Goal: Task Accomplishment & Management: Manage account settings

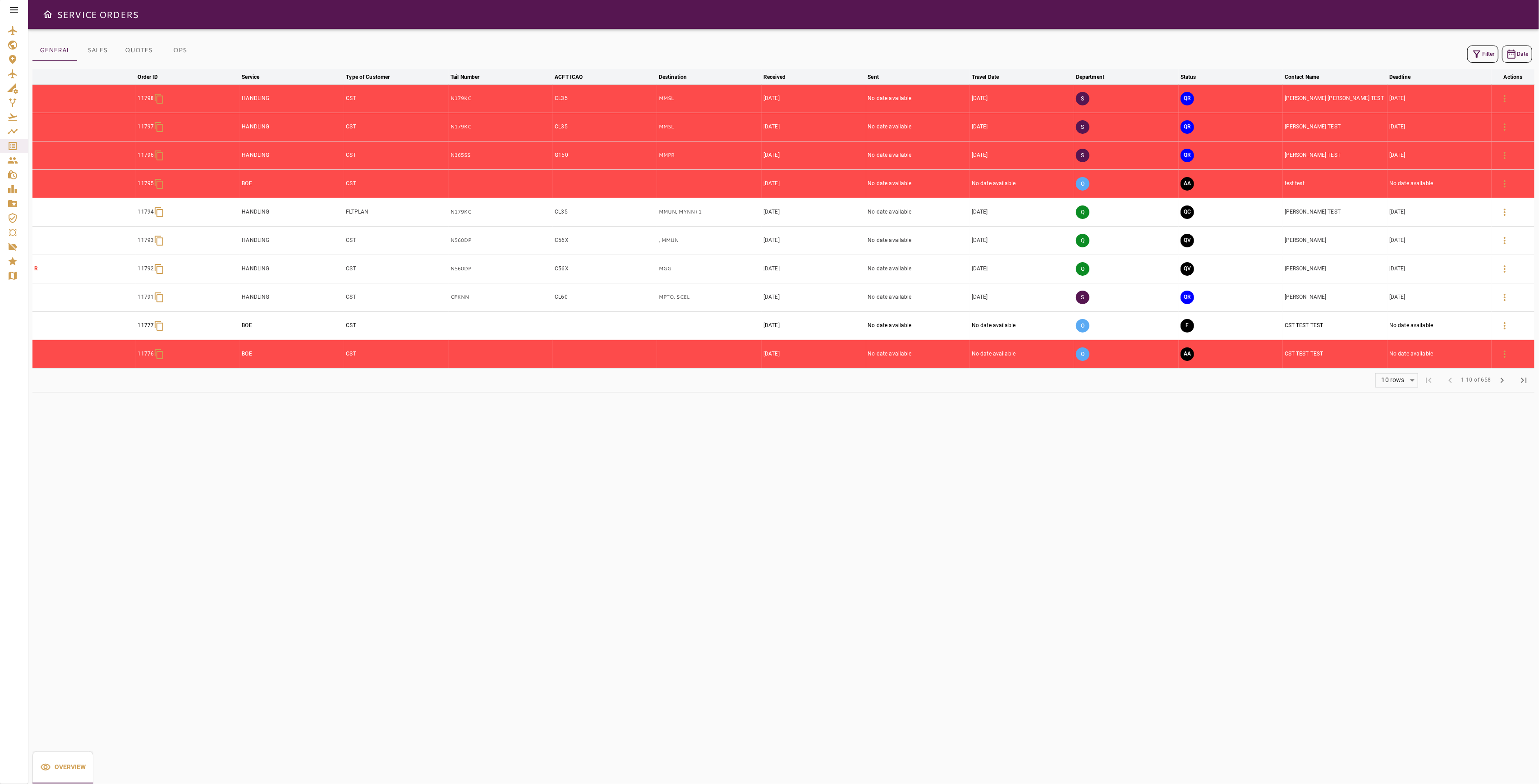
click at [1151, 184] on div "O" at bounding box center [1126, 184] width 101 height 24
click at [1506, 184] on icon "button" at bounding box center [1505, 184] width 11 height 11
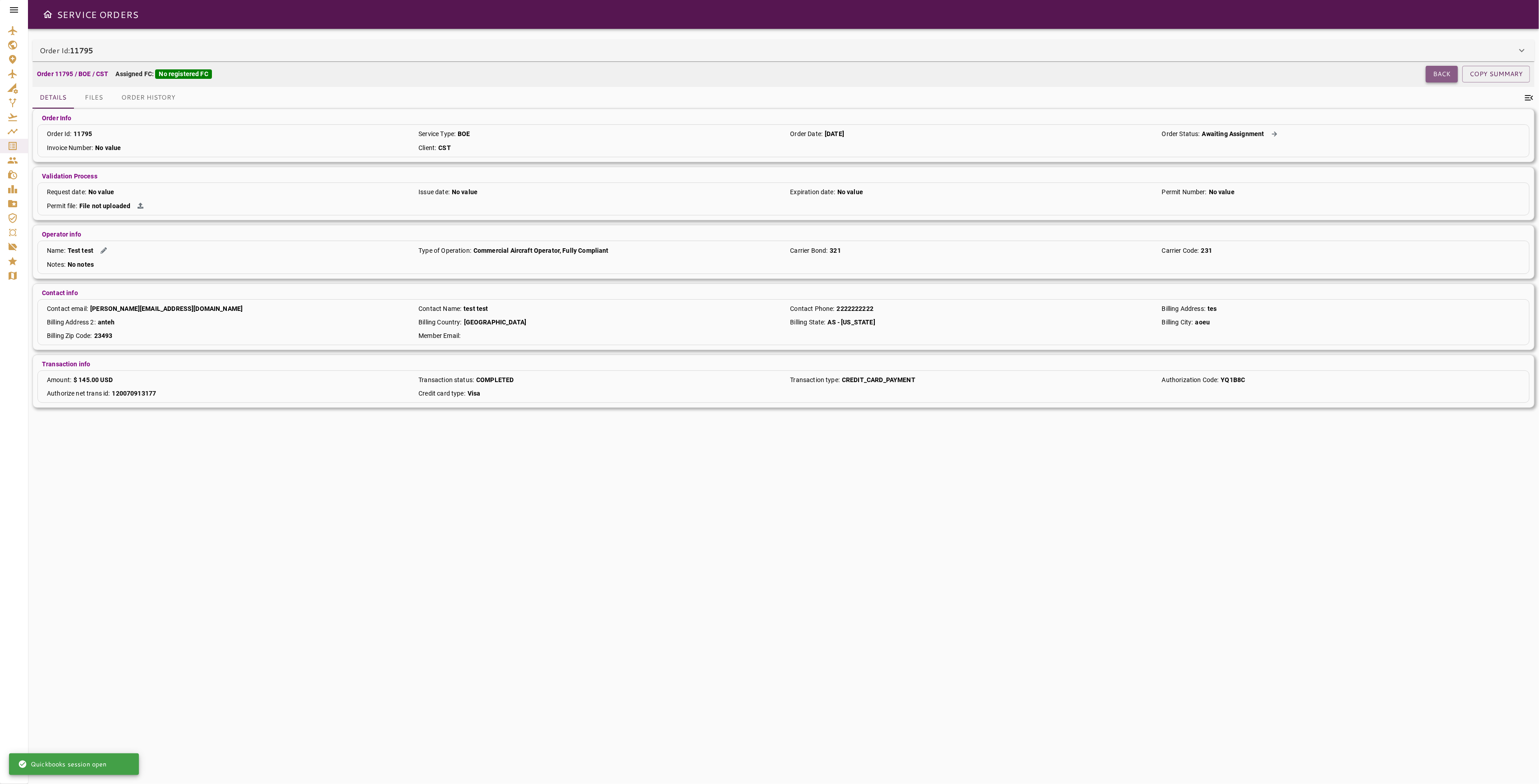
click at [1433, 73] on button "Back" at bounding box center [1442, 74] width 32 height 17
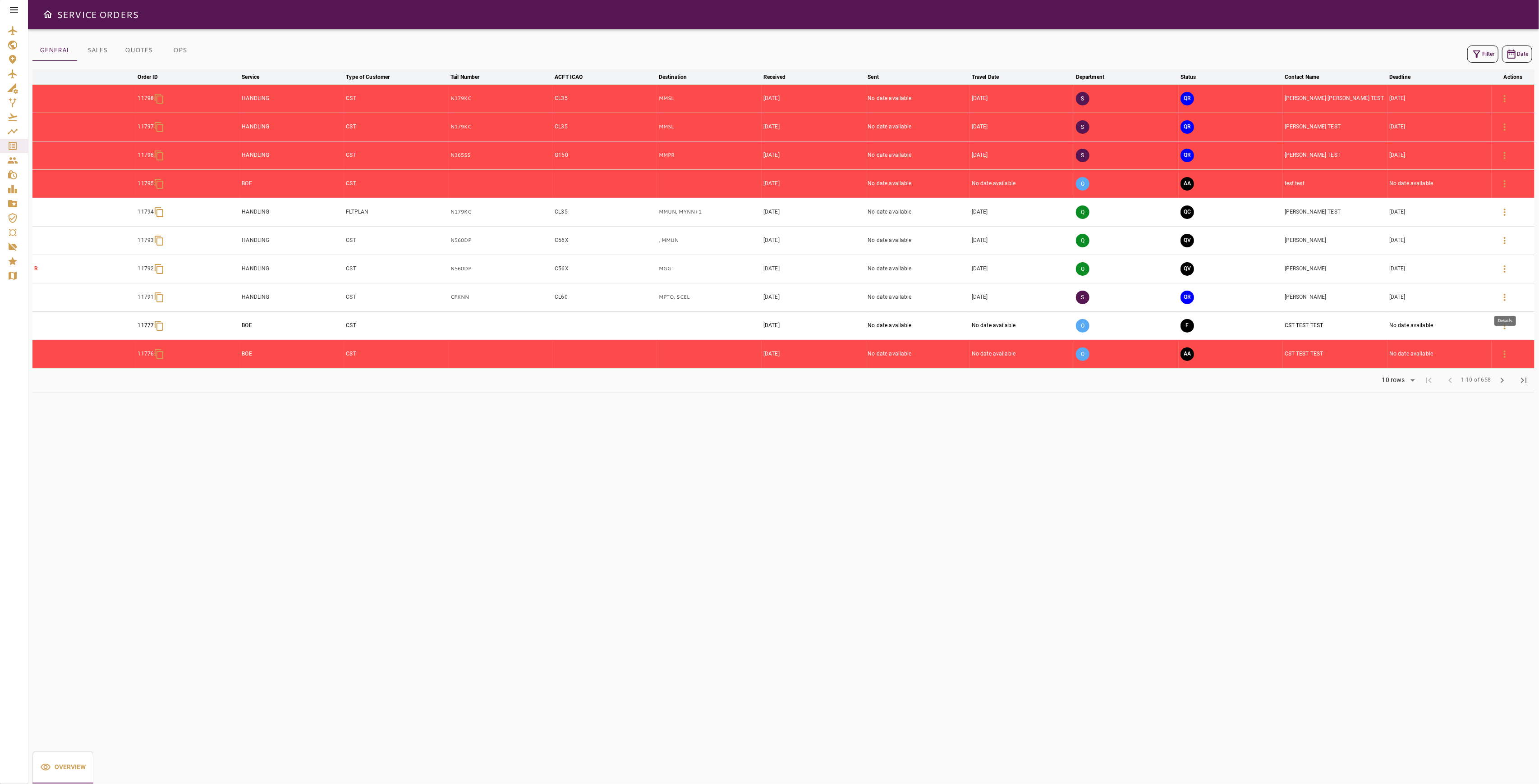
click at [1511, 295] on button "button" at bounding box center [1504, 298] width 22 height 21
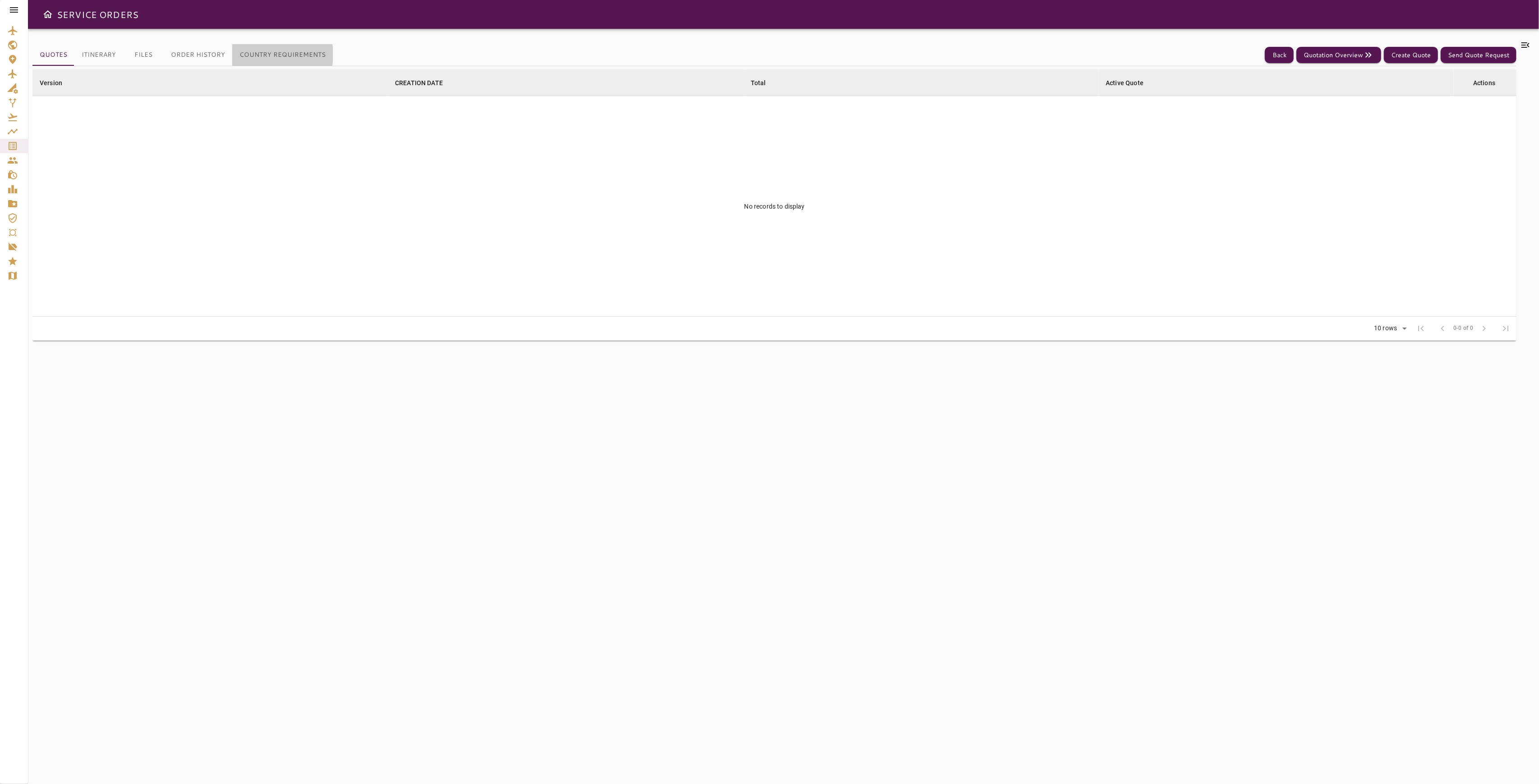
click at [261, 54] on button "Country Requirements" at bounding box center [282, 55] width 101 height 21
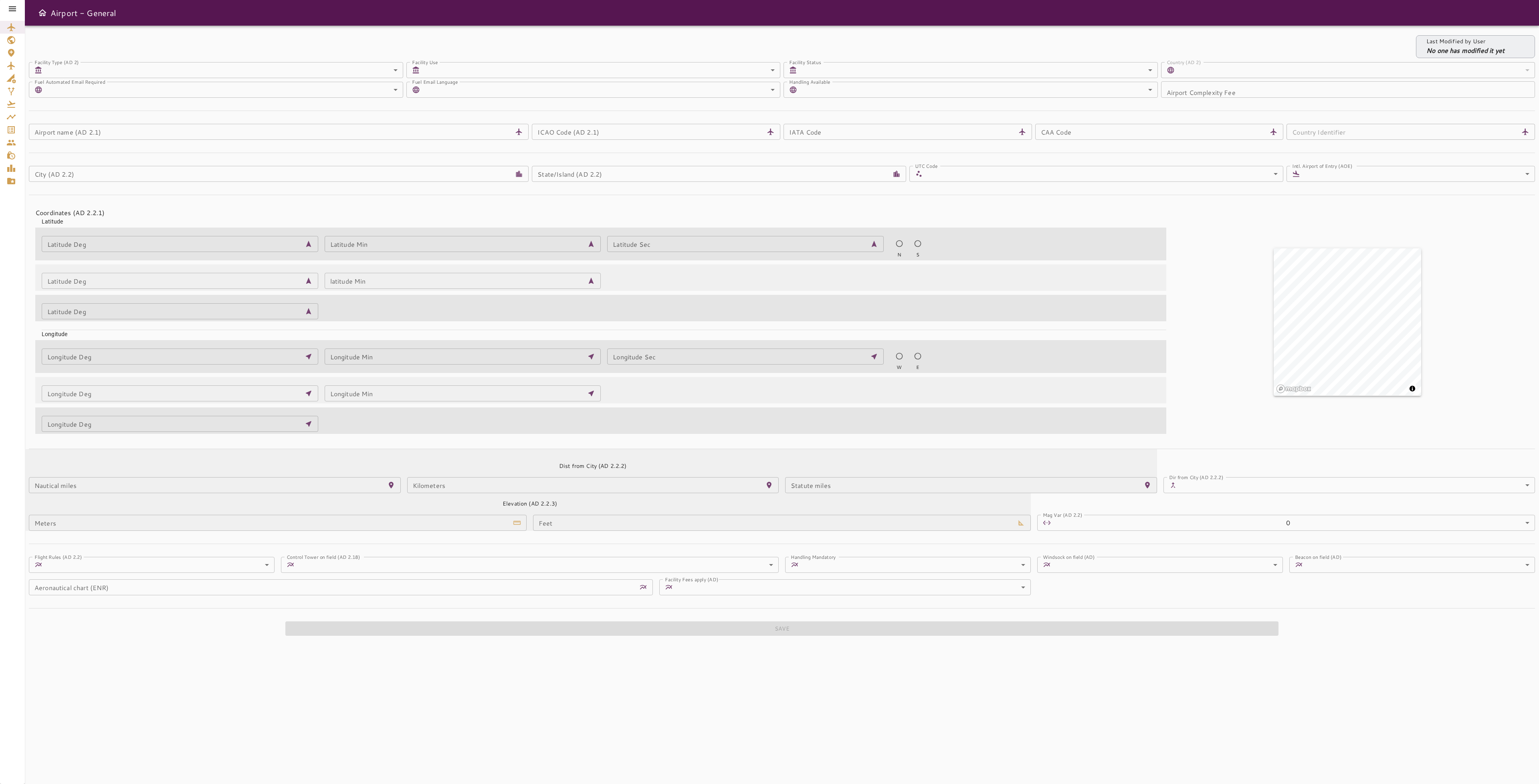
click at [14, 8] on icon at bounding box center [13, 9] width 7 height 5
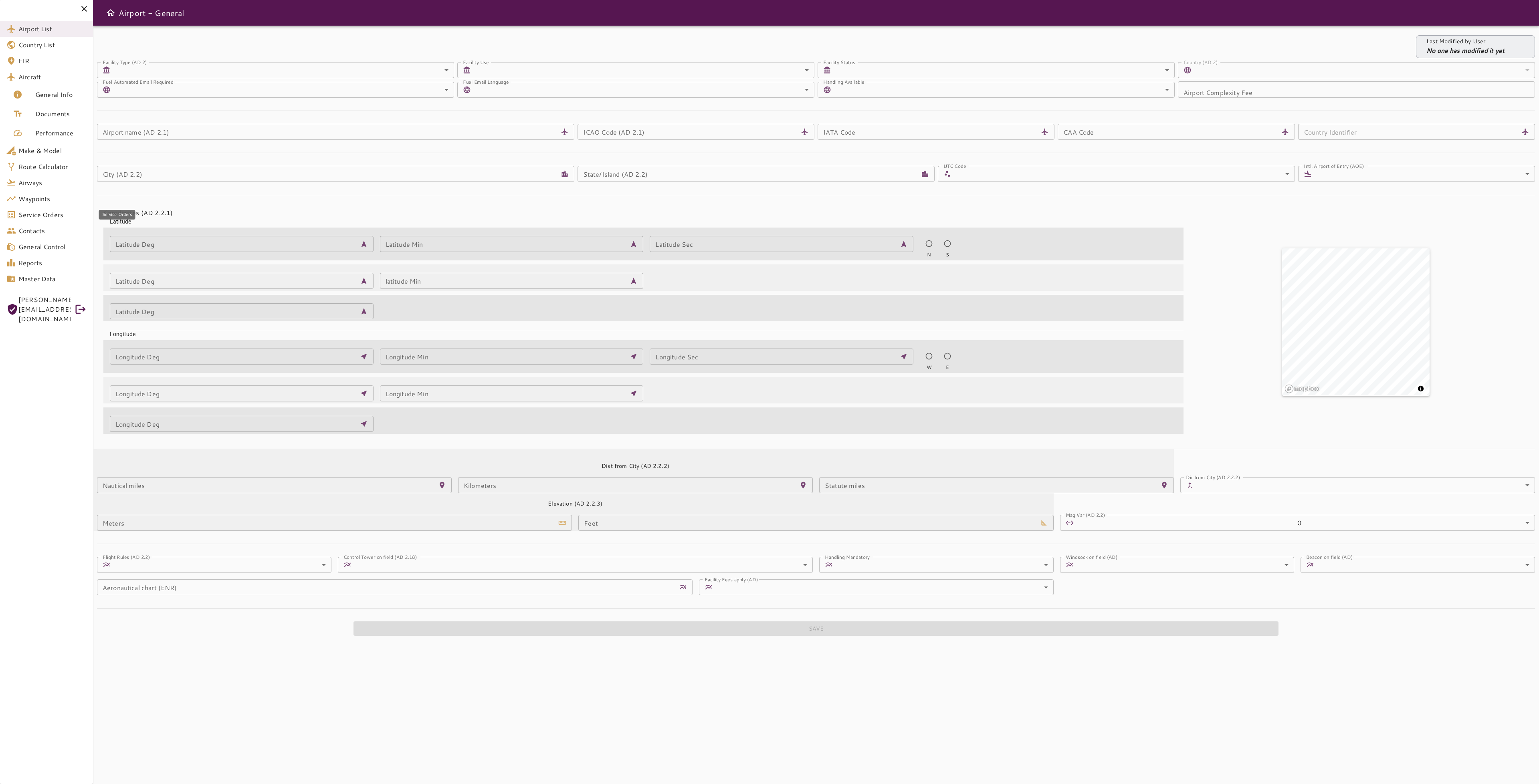
click at [48, 216] on span "Service Orders" at bounding box center [53, 215] width 68 height 10
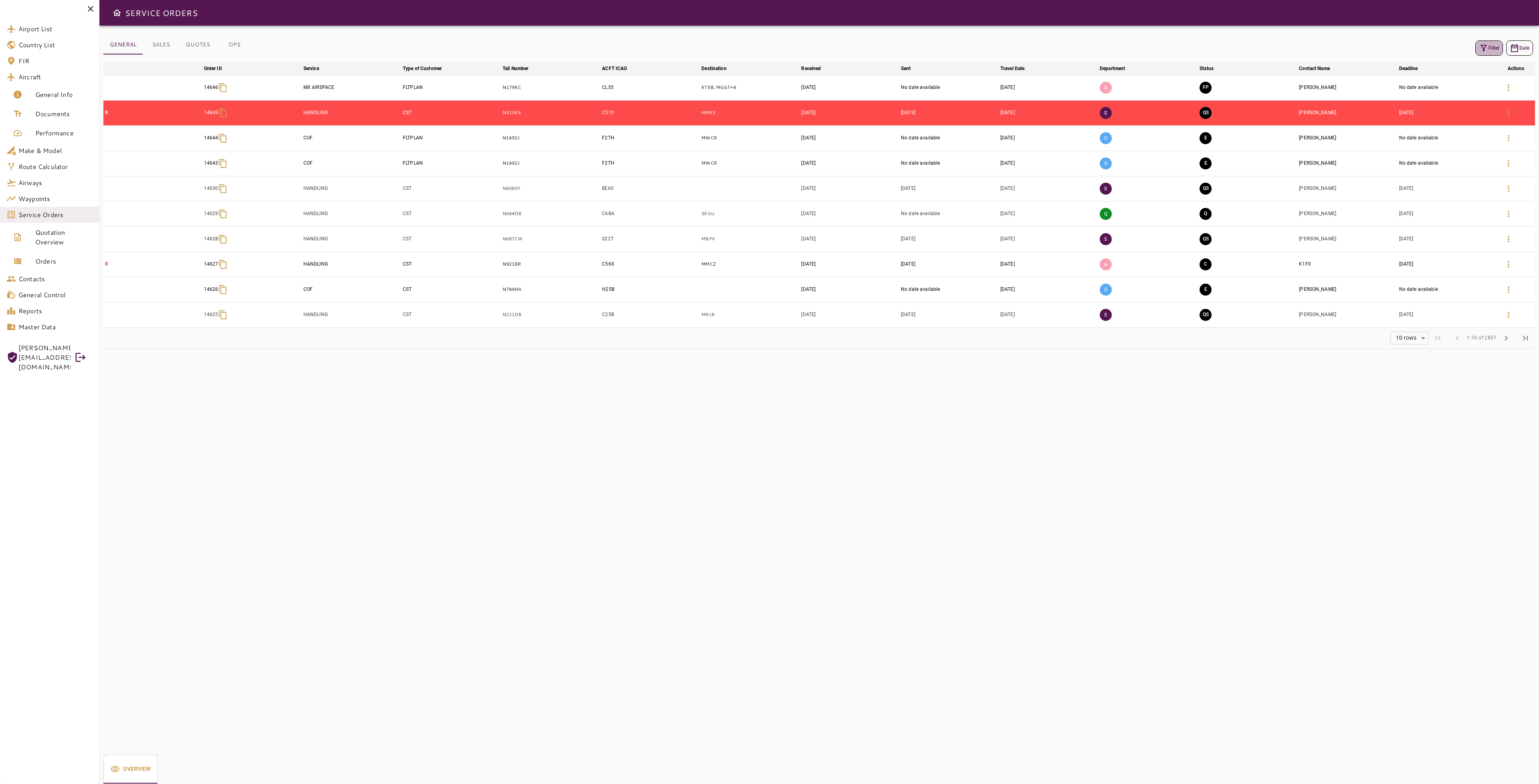
click at [1485, 48] on icon "button" at bounding box center [1483, 48] width 10 height 10
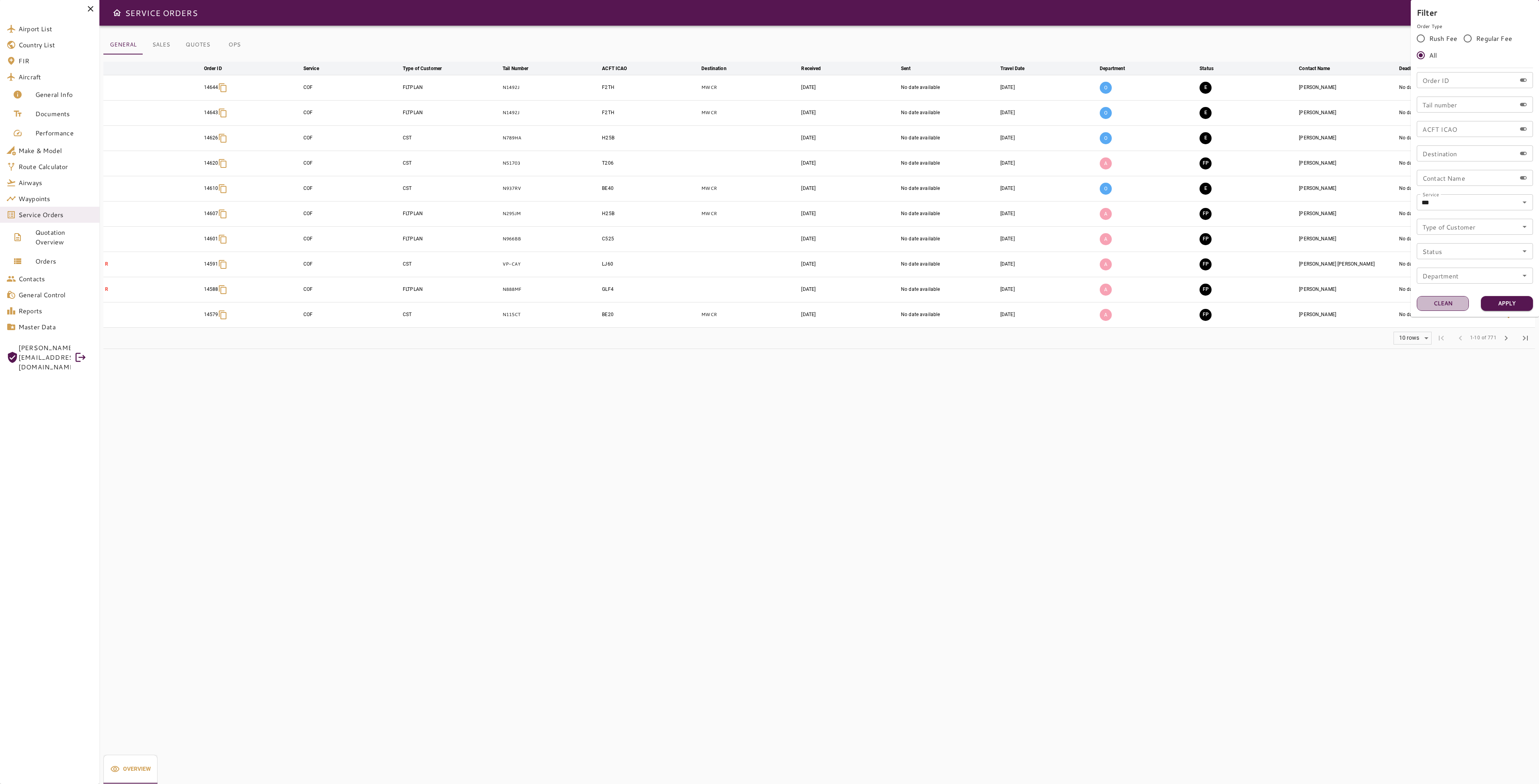
click at [1450, 303] on button "Clean" at bounding box center [1442, 303] width 52 height 15
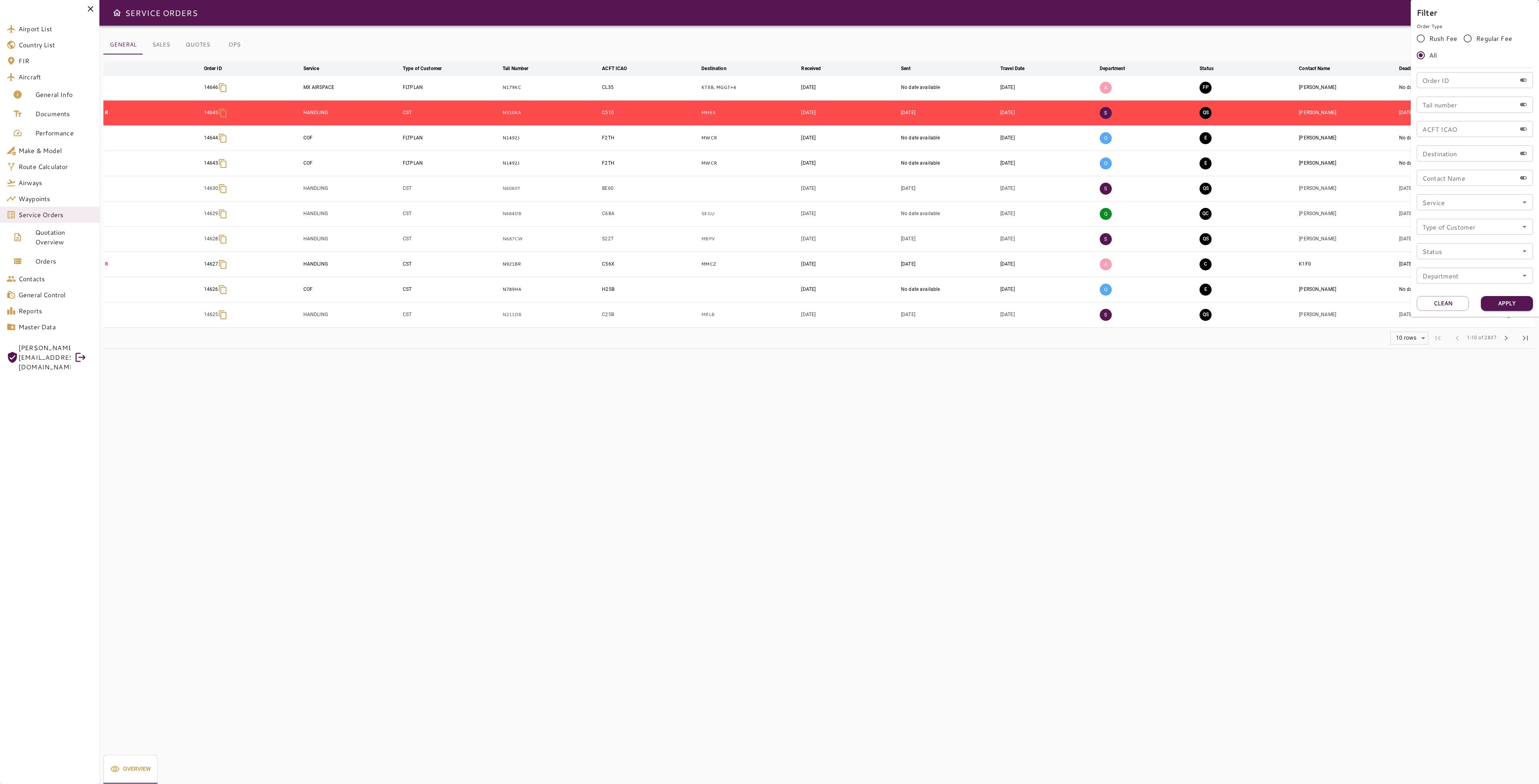
click at [237, 43] on div at bounding box center [770, 392] width 1539 height 784
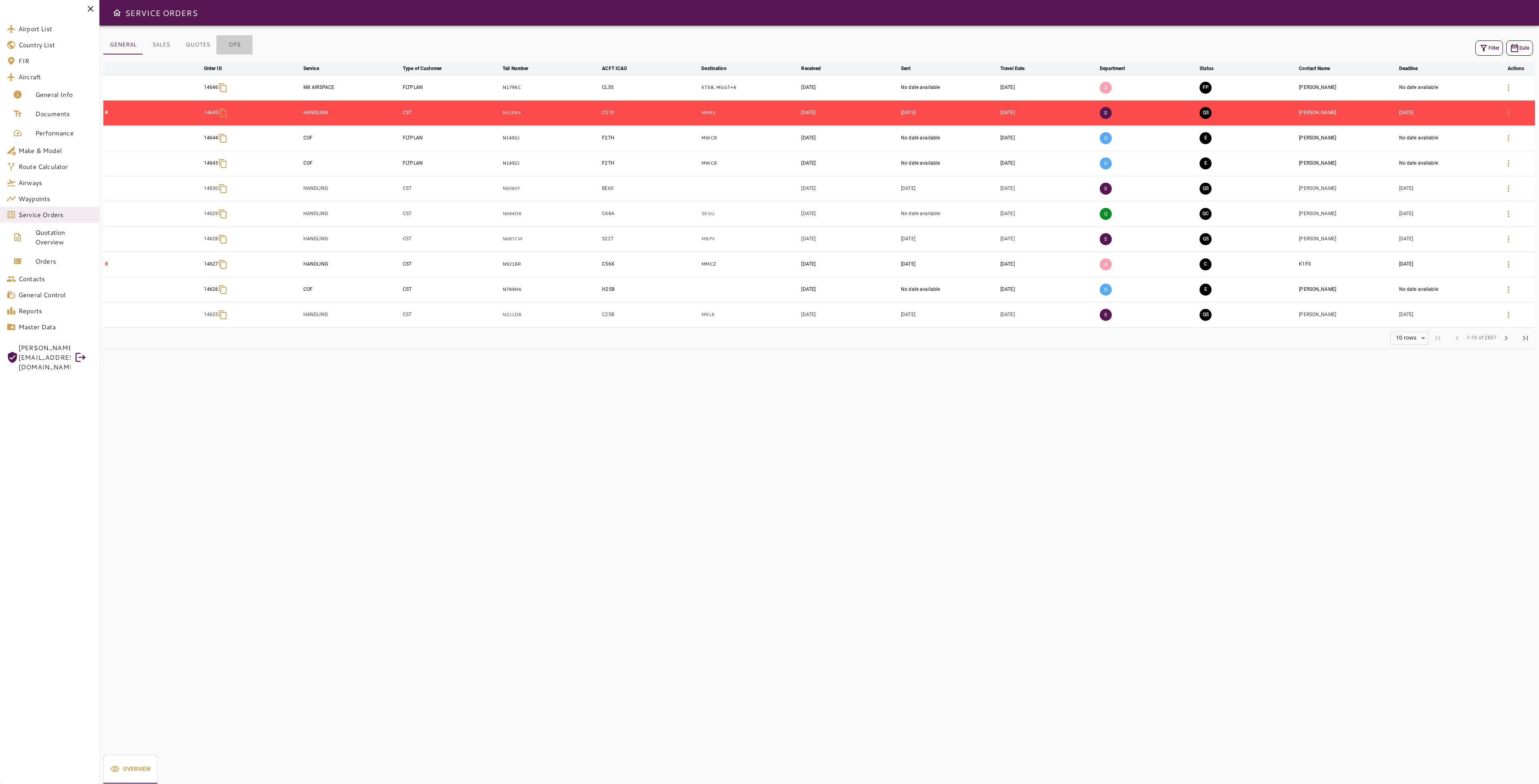
click at [230, 46] on button "OPS" at bounding box center [234, 45] width 36 height 19
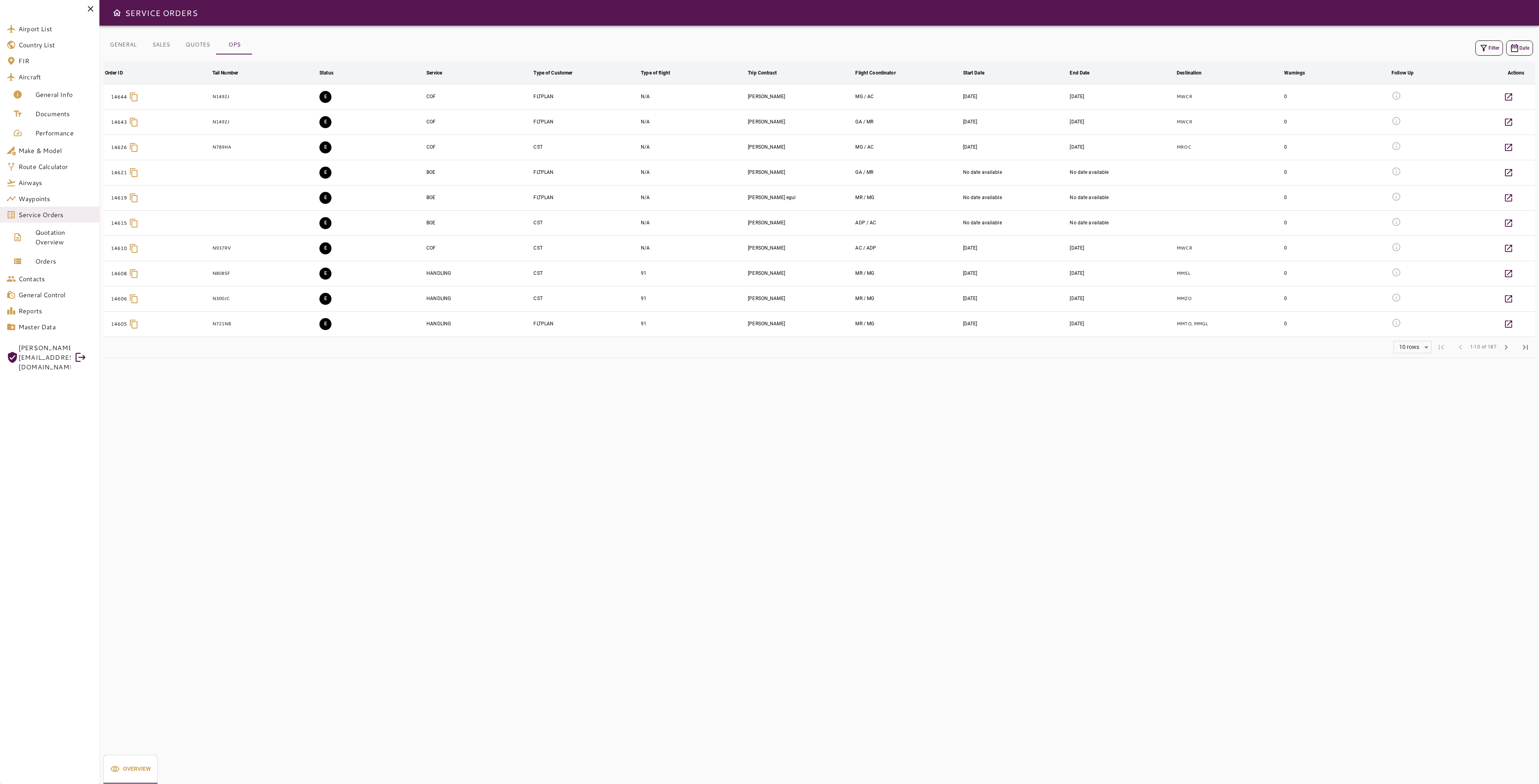
click at [1488, 50] on button "Filter" at bounding box center [1489, 48] width 27 height 15
click at [1494, 131] on input "Service" at bounding box center [1474, 129] width 111 height 11
click at [1468, 176] on li "COF" at bounding box center [1475, 181] width 117 height 14
type input "***"
click at [1514, 204] on button "Apply" at bounding box center [1507, 205] width 52 height 15
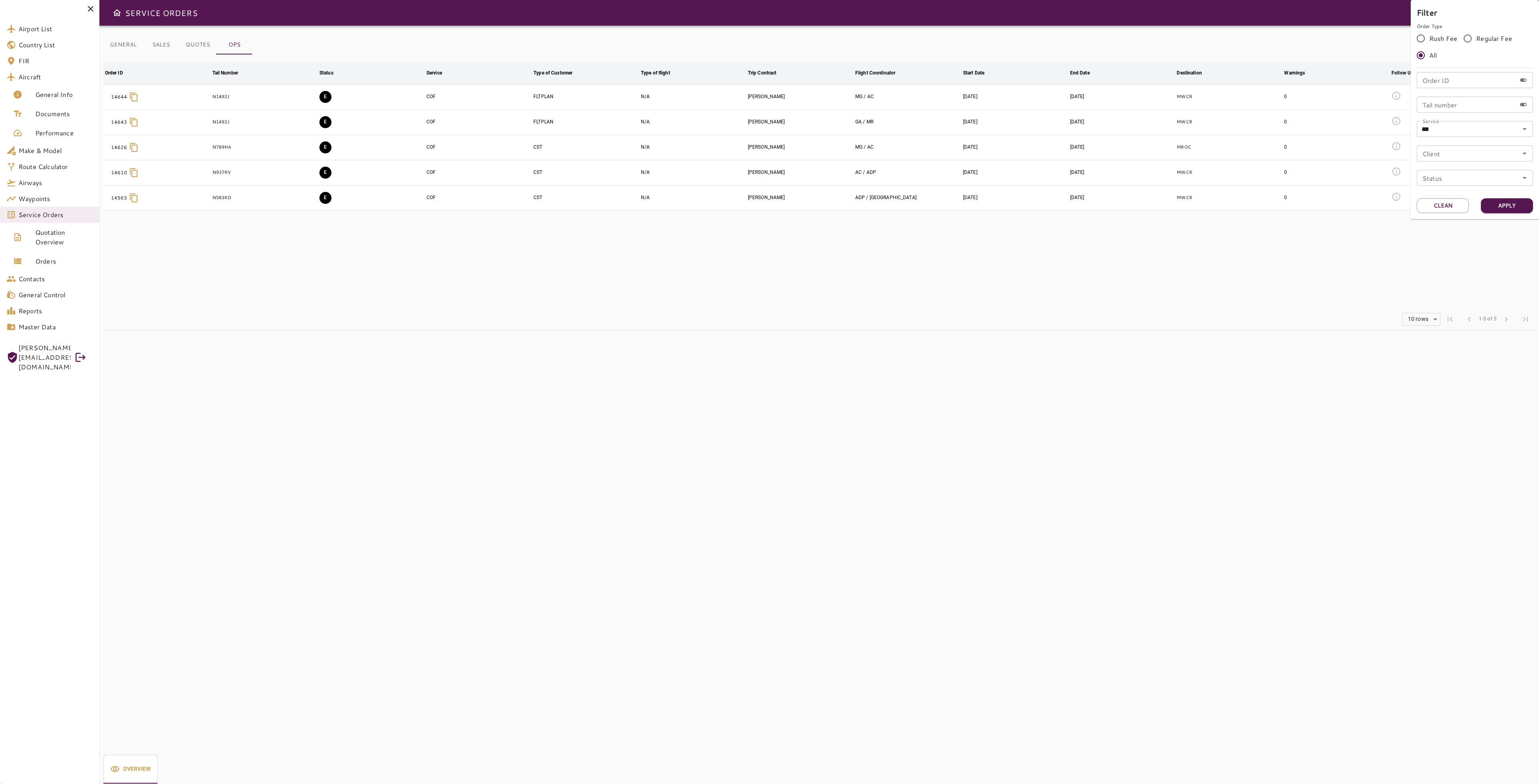
click at [700, 261] on div at bounding box center [770, 392] width 1539 height 784
click at [394, 270] on table "Order ID arrow_downward Tail Number arrow_downward Status arrow_downward Servic…" at bounding box center [819, 185] width 1431 height 247
click at [127, 52] on button "GENERAL" at bounding box center [123, 45] width 39 height 19
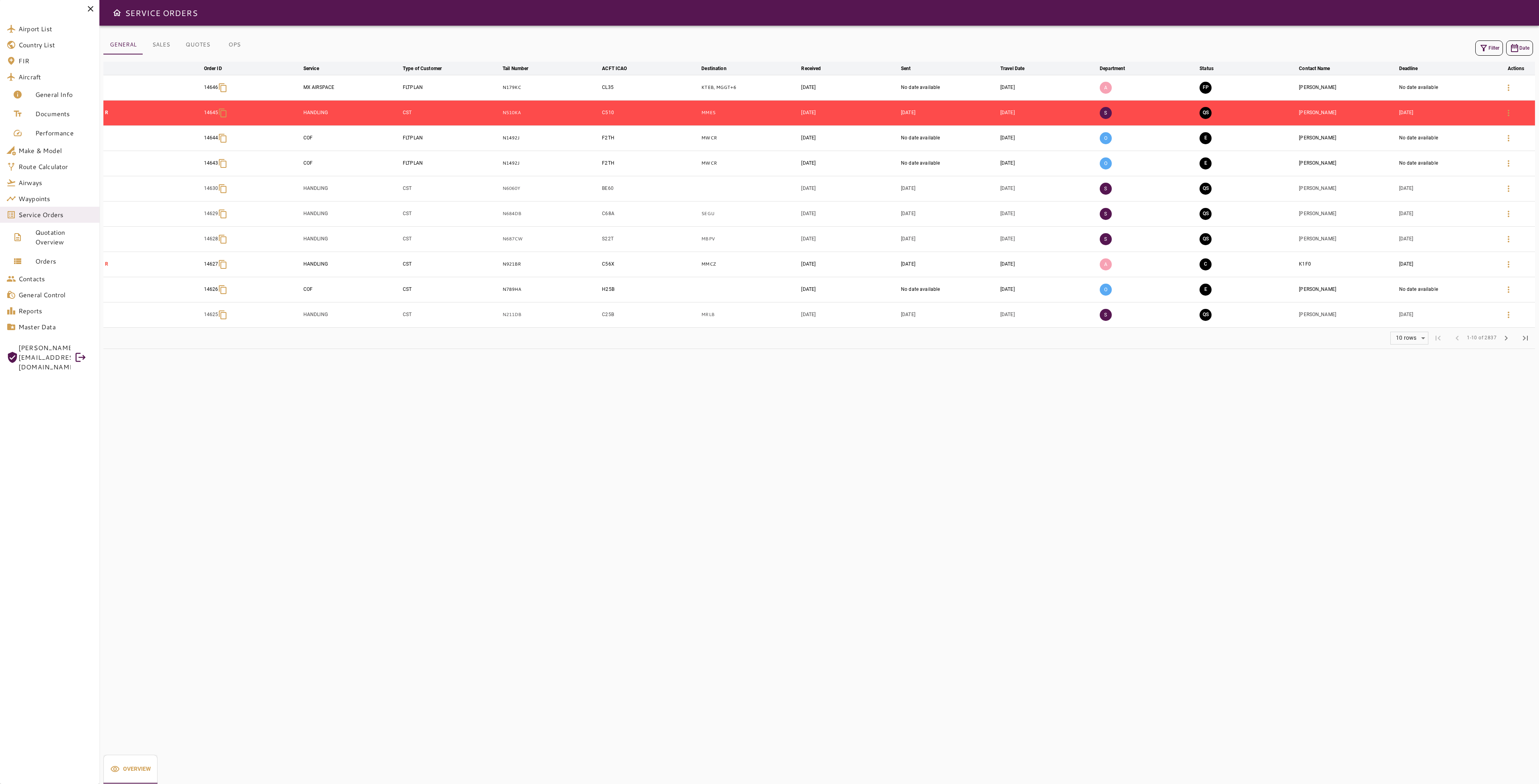
click at [1483, 52] on icon "button" at bounding box center [1483, 48] width 10 height 10
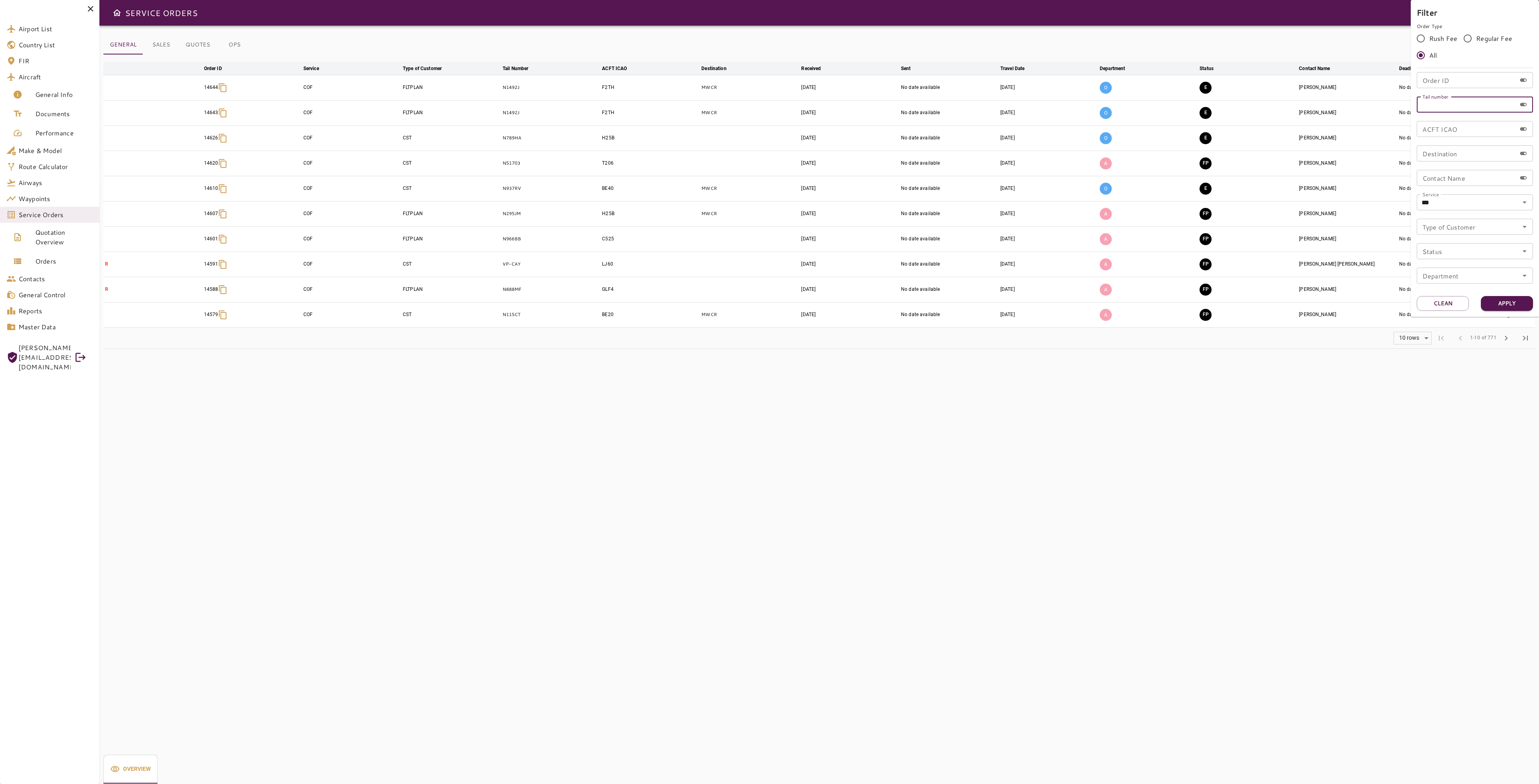
click at [1459, 104] on input "Tail number" at bounding box center [1466, 104] width 99 height 16
type input "******"
click at [1500, 308] on button "Apply" at bounding box center [1507, 303] width 52 height 15
click at [988, 281] on div at bounding box center [770, 392] width 1539 height 784
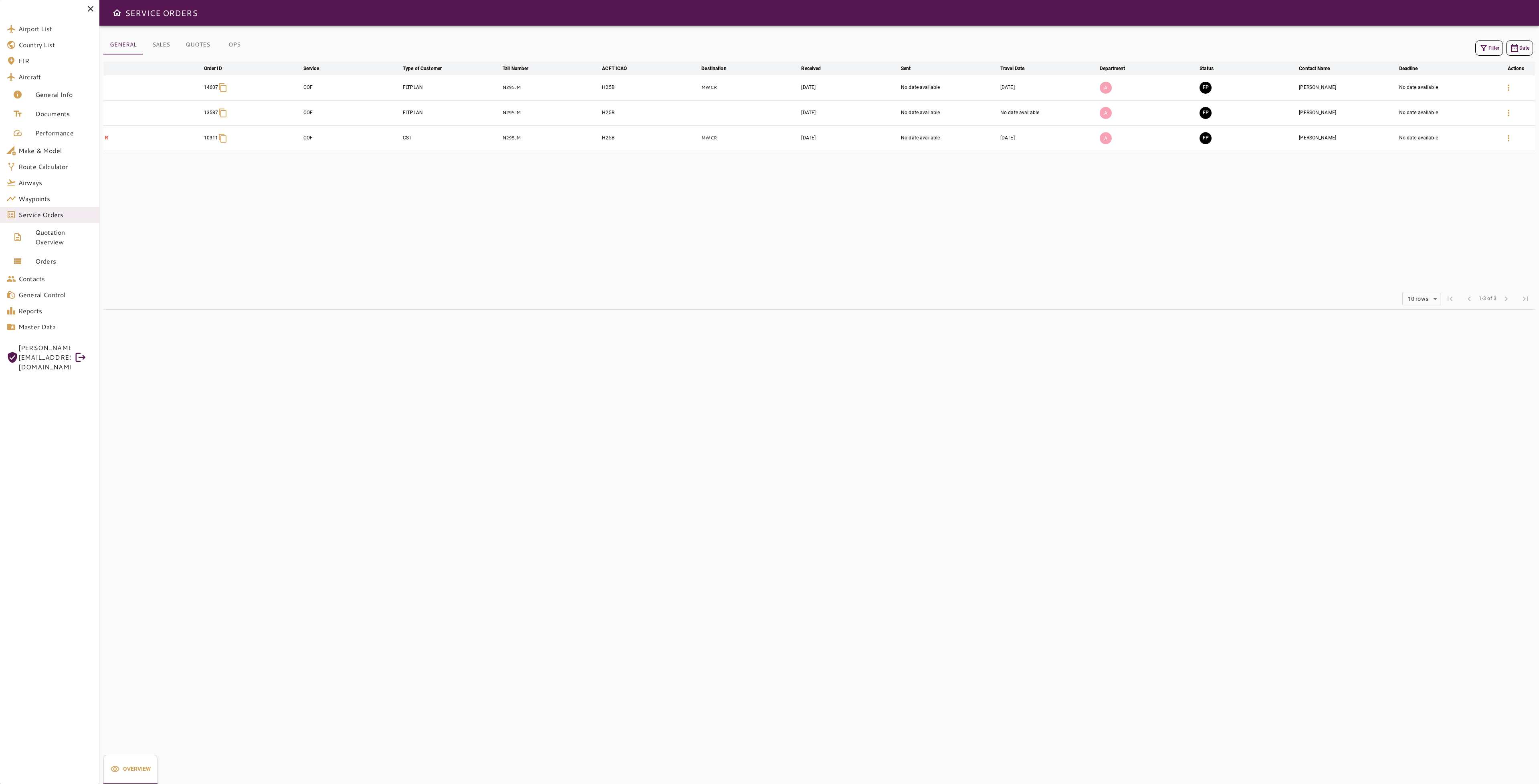
click at [232, 47] on button "OPS" at bounding box center [234, 45] width 36 height 19
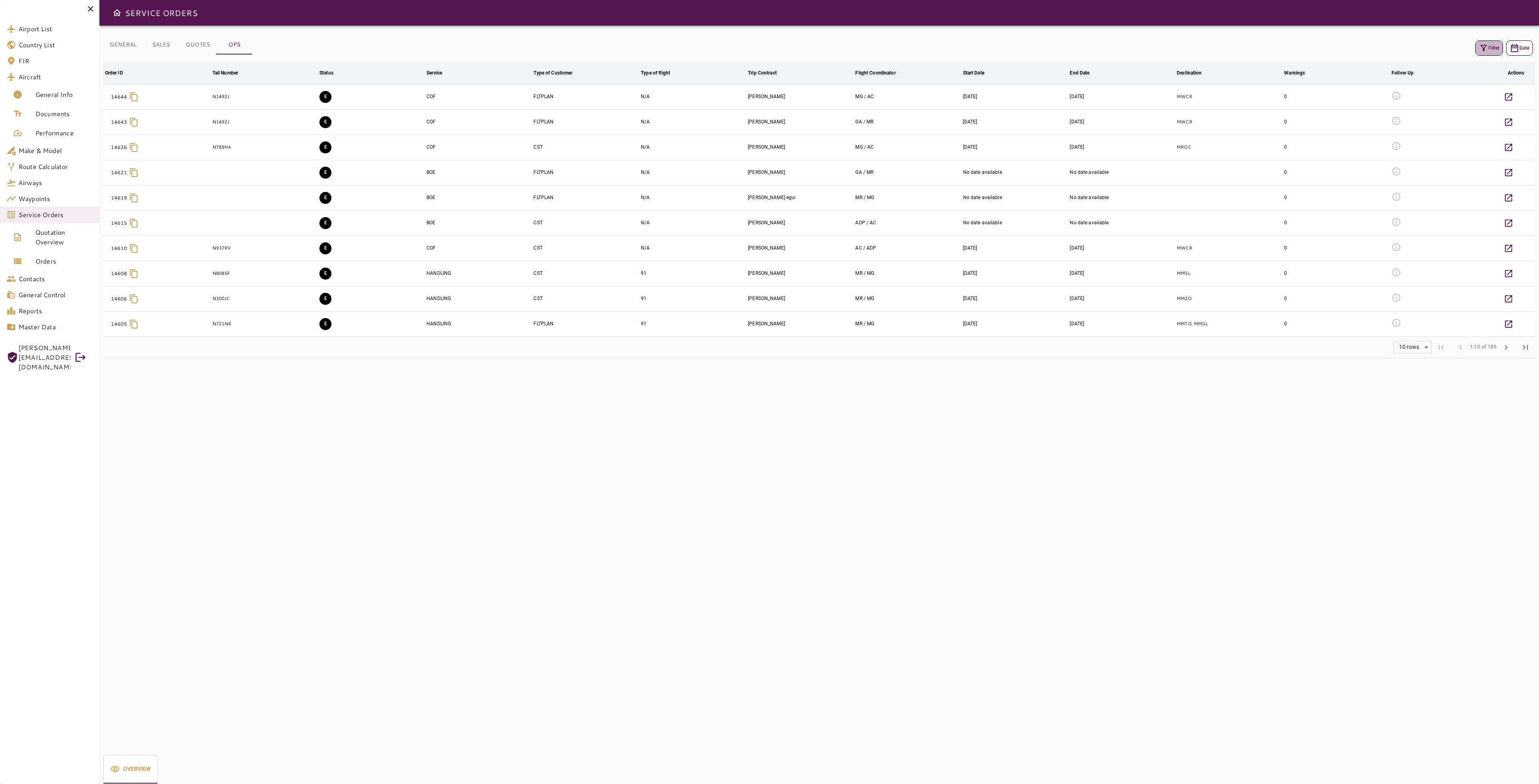
click at [1491, 46] on button "Filter" at bounding box center [1489, 48] width 27 height 15
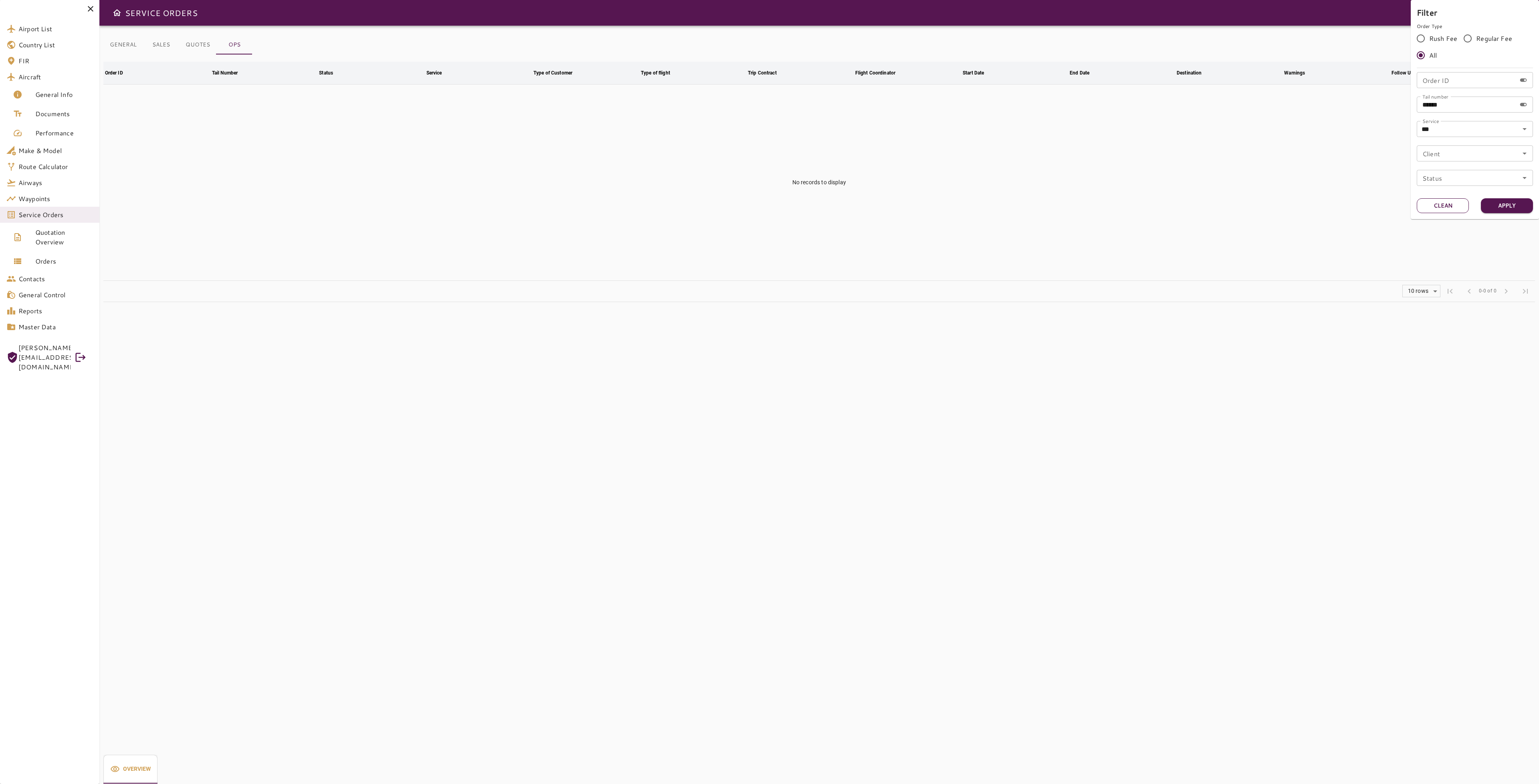
click at [1441, 207] on button "Clean" at bounding box center [1442, 205] width 52 height 15
click at [1515, 131] on input "Service" at bounding box center [1474, 129] width 111 height 11
click at [1467, 168] on li "BOE" at bounding box center [1475, 167] width 117 height 14
type input "***"
click at [1513, 209] on button "Apply" at bounding box center [1507, 205] width 52 height 15
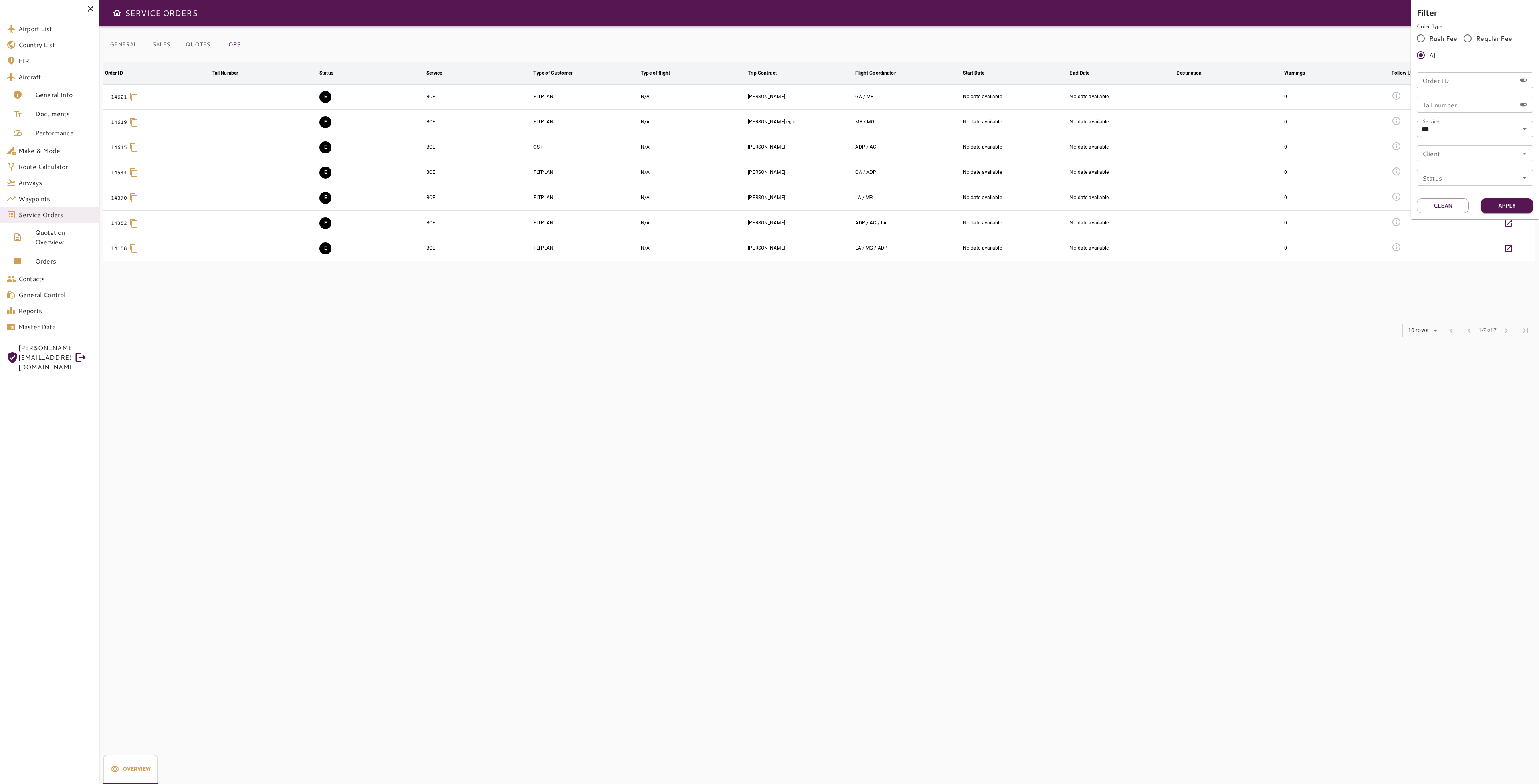
click at [1133, 324] on div at bounding box center [770, 392] width 1539 height 784
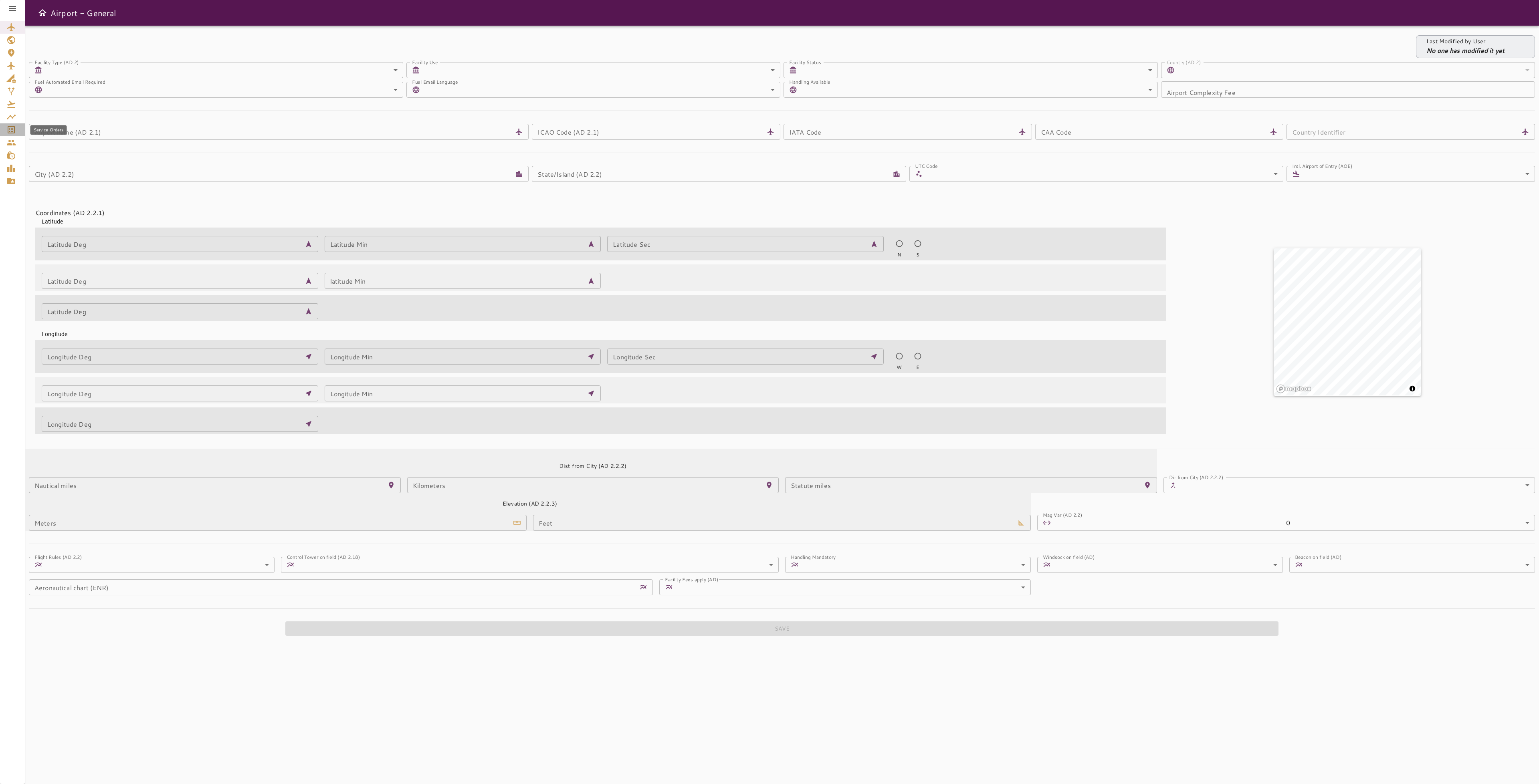
click at [12, 131] on icon "Service Orders" at bounding box center [11, 130] width 7 height 7
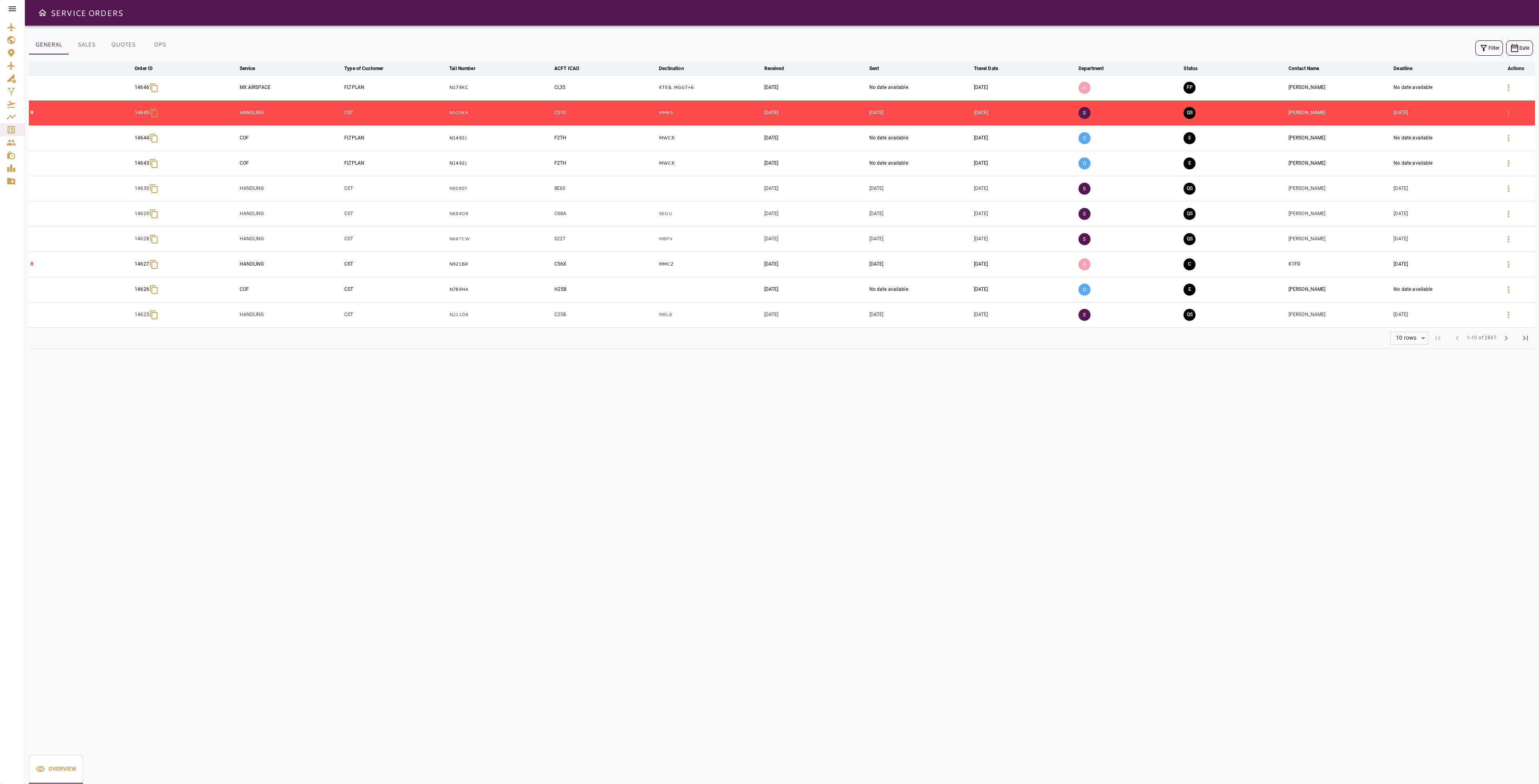
click at [1488, 45] on button "Filter" at bounding box center [1489, 48] width 27 height 15
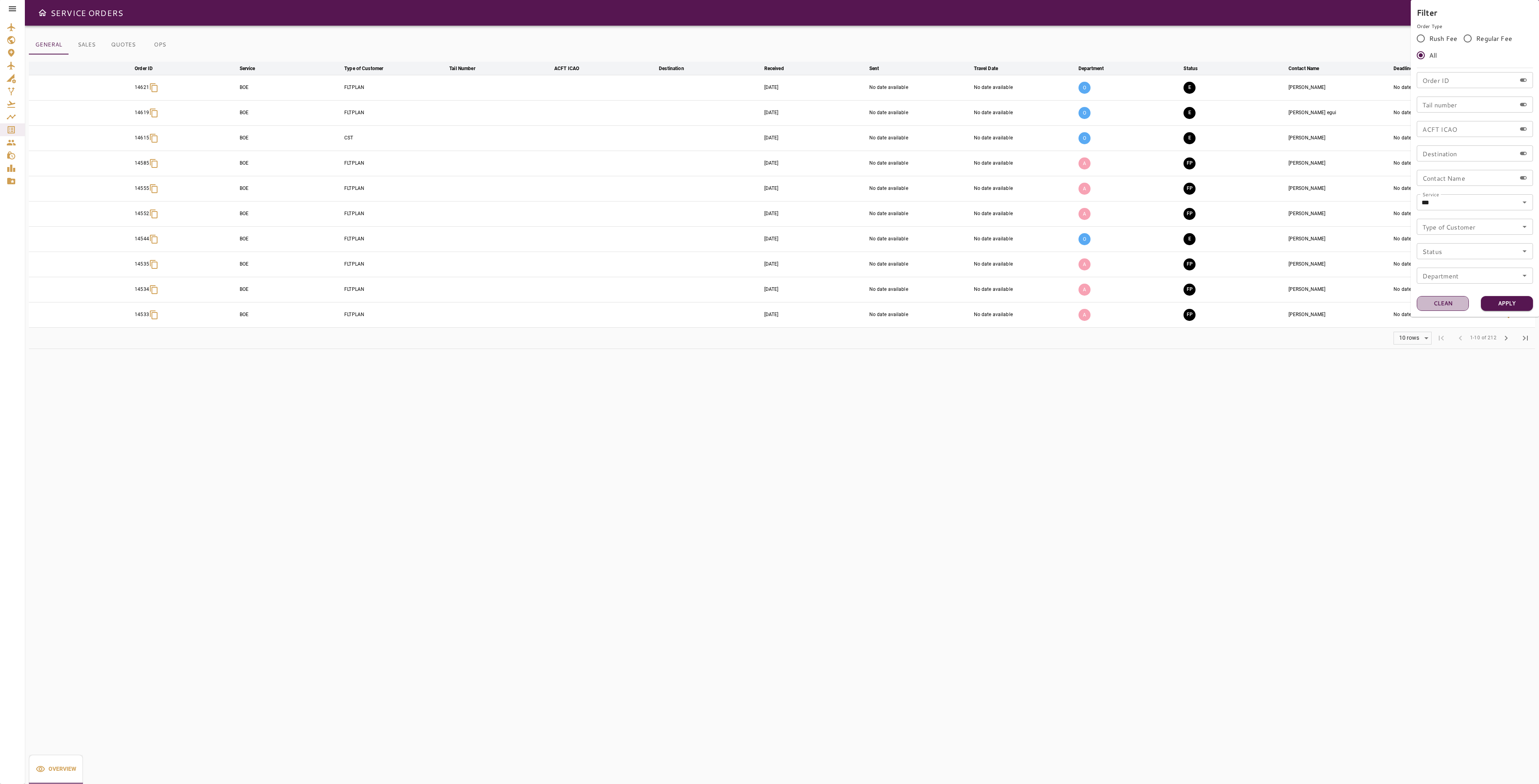
click at [1440, 300] on button "Clean" at bounding box center [1442, 303] width 52 height 15
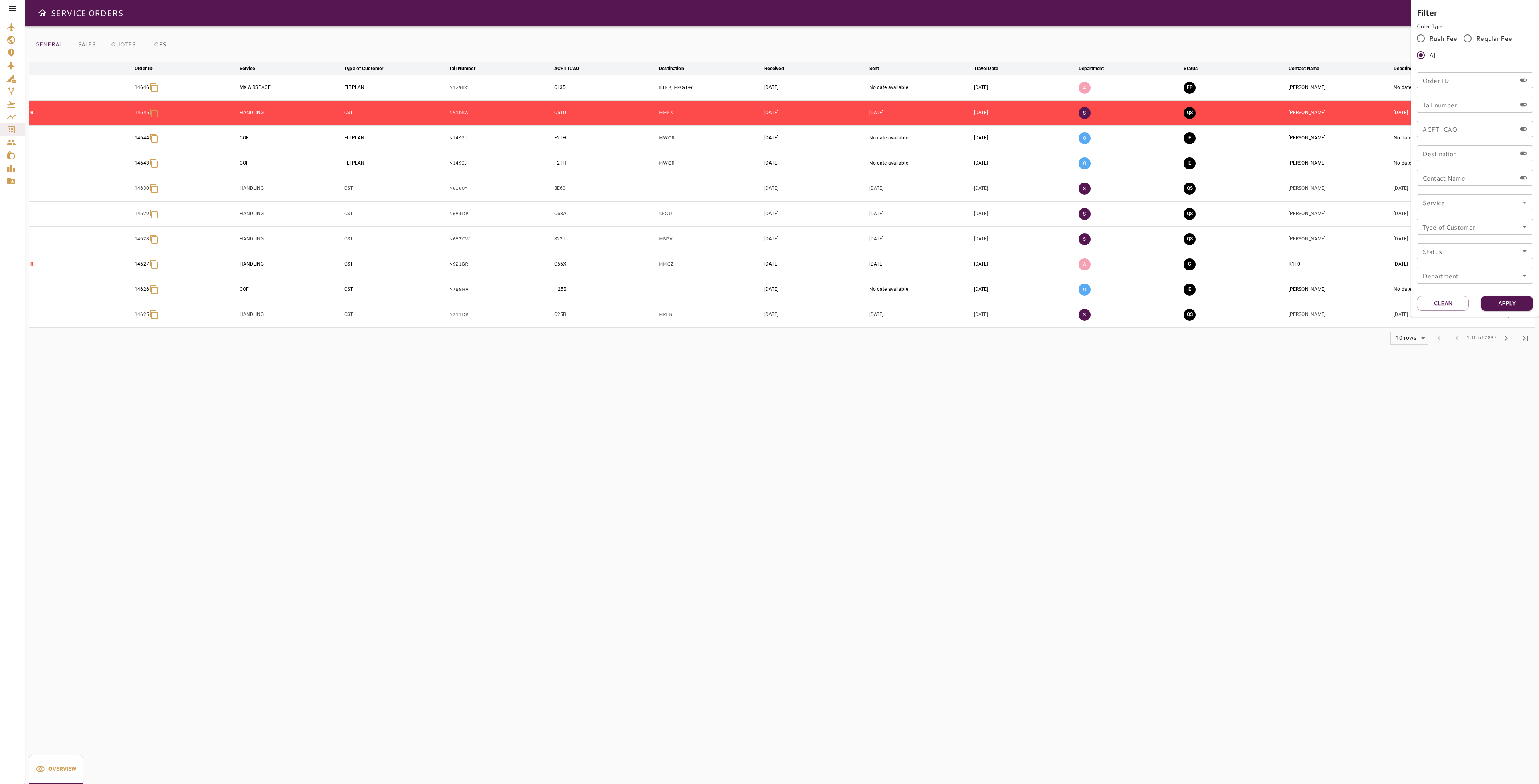
click at [1451, 106] on input "Tail number" at bounding box center [1466, 104] width 99 height 16
type input "*****"
click at [1497, 308] on button "Apply" at bounding box center [1507, 303] width 52 height 15
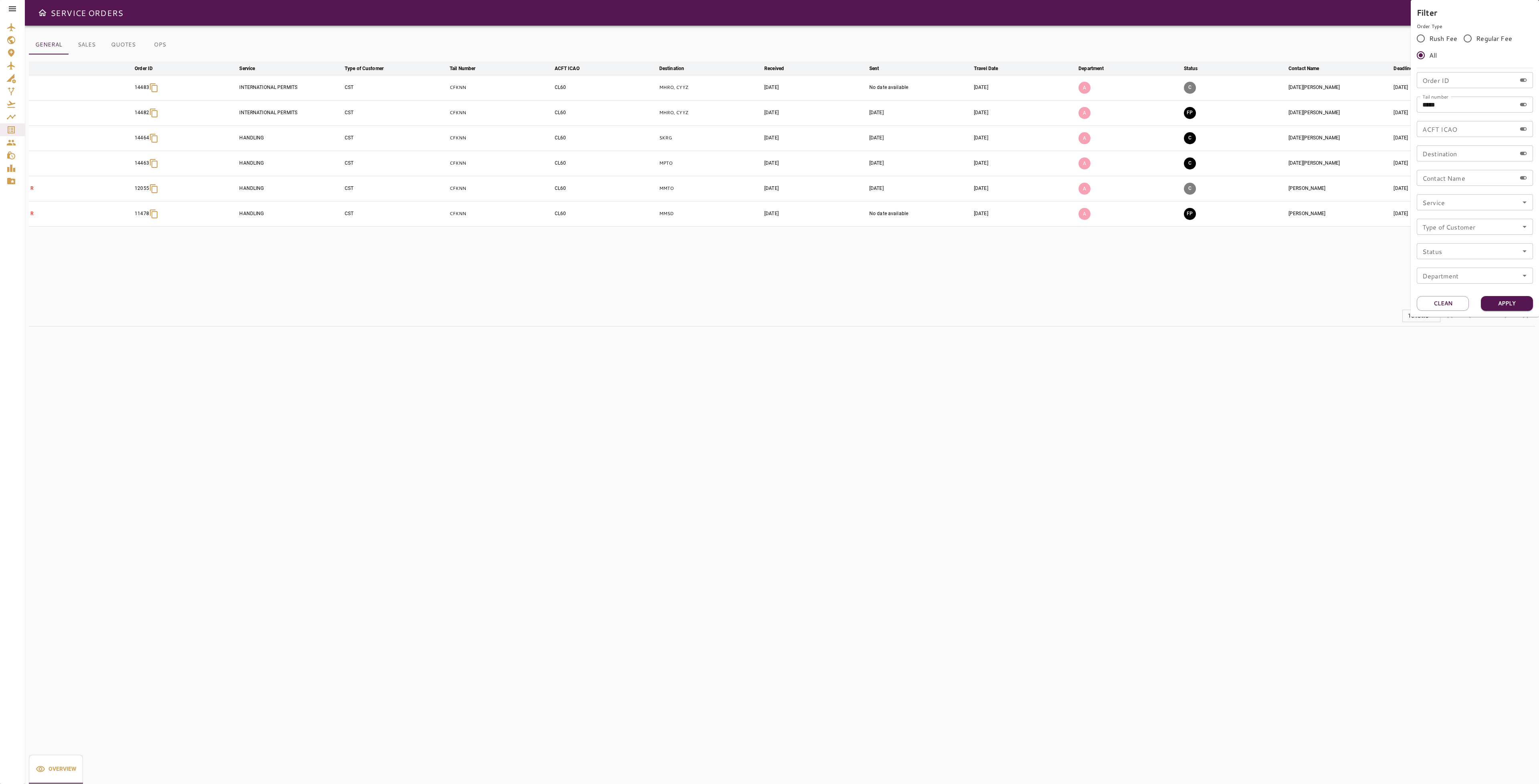
click at [1250, 274] on div at bounding box center [770, 392] width 1539 height 784
click at [1510, 90] on icon "button" at bounding box center [1509, 88] width 10 height 10
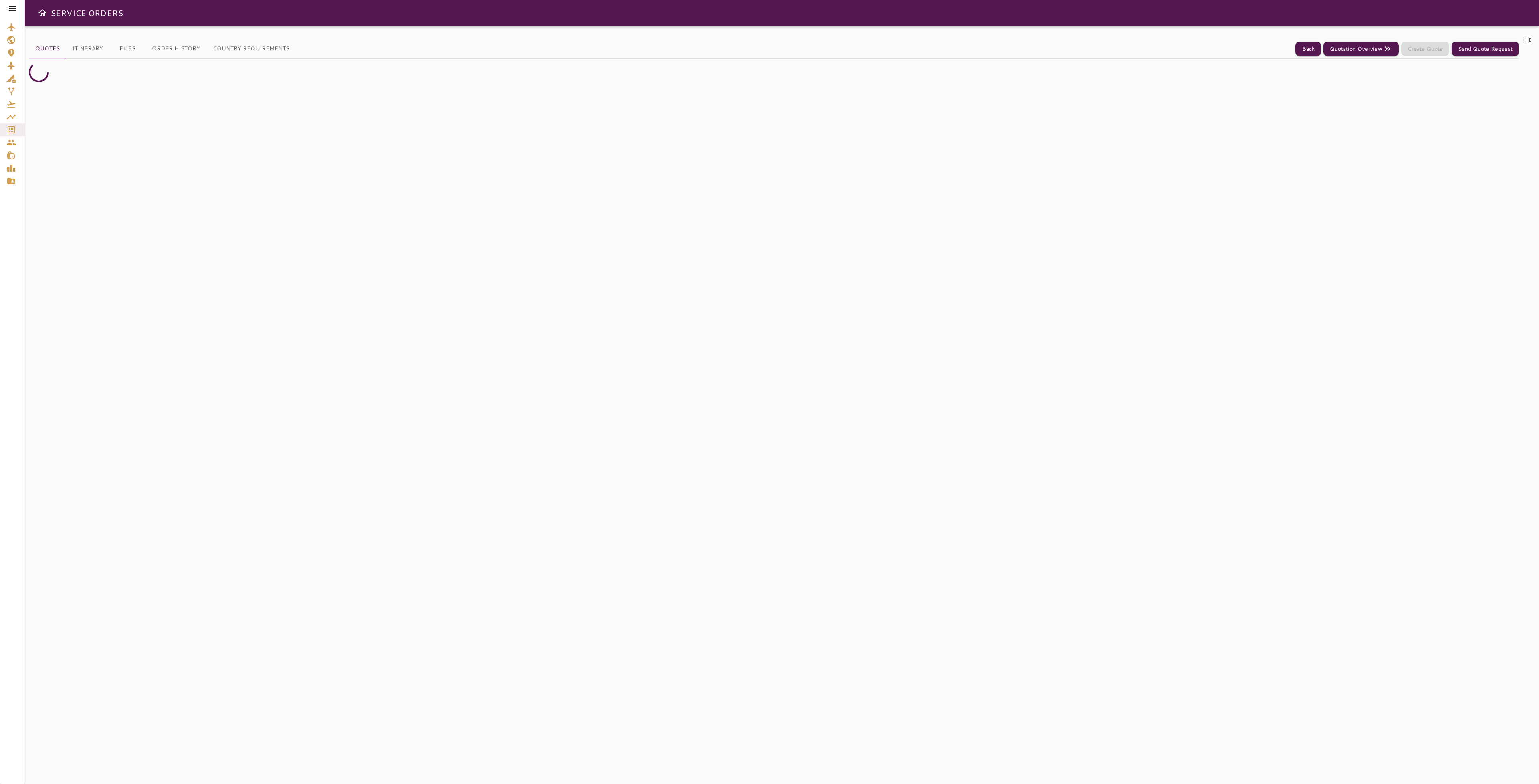
click at [1528, 40] on icon at bounding box center [1527, 40] width 10 height 10
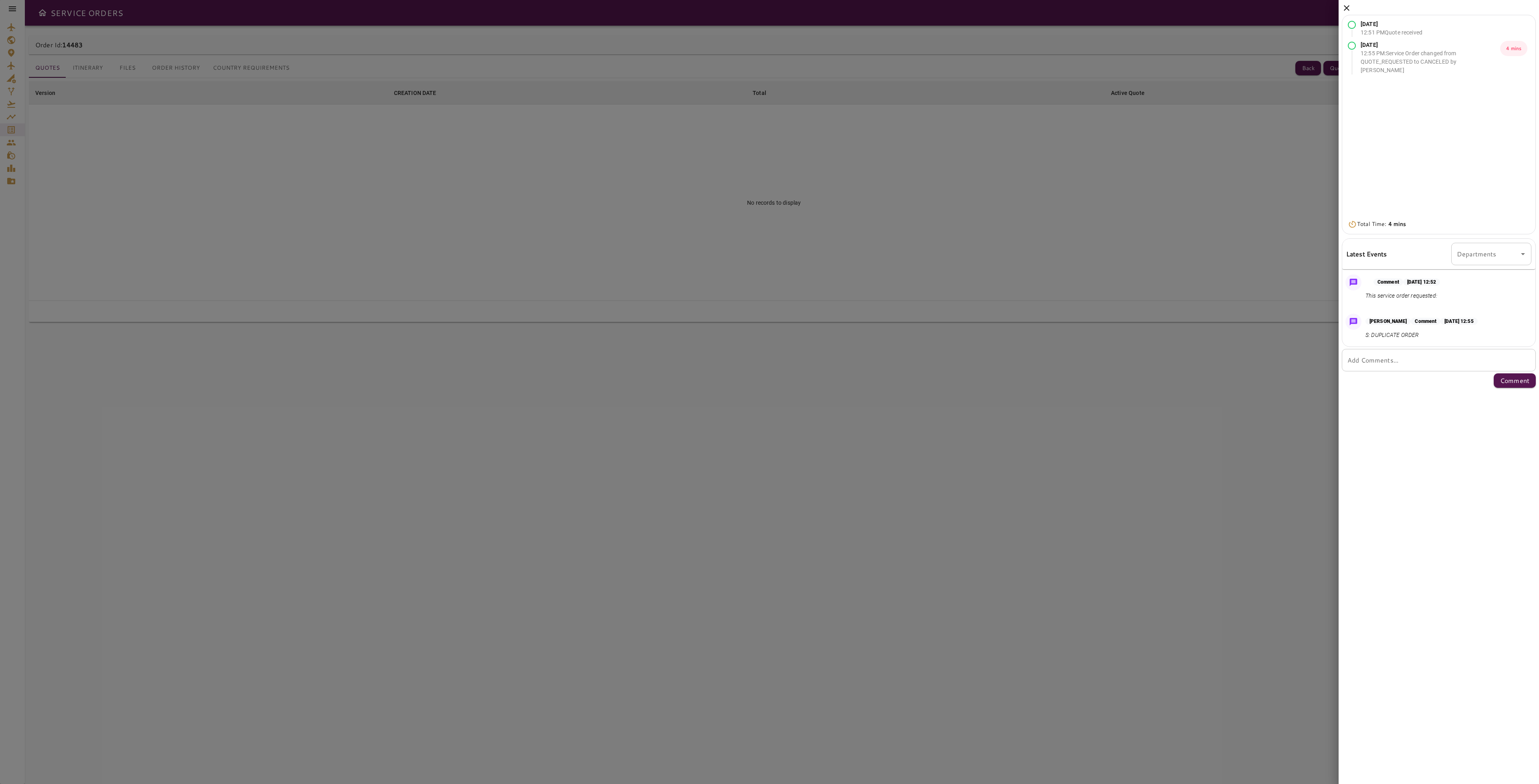
click at [1344, 9] on icon at bounding box center [1347, 8] width 10 height 10
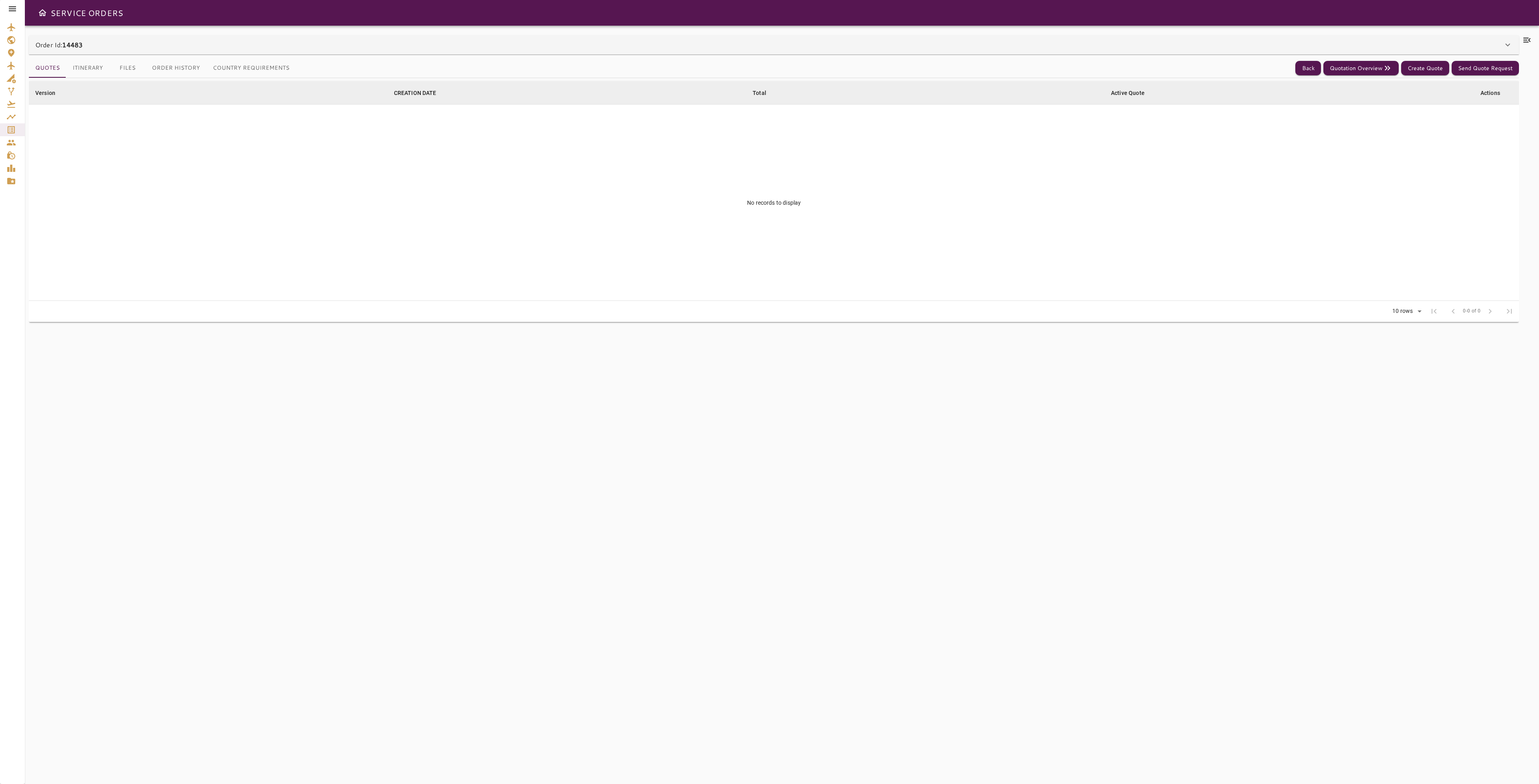
click at [124, 69] on button "Files" at bounding box center [127, 68] width 36 height 19
click at [1509, 65] on button "Add File" at bounding box center [1502, 68] width 35 height 15
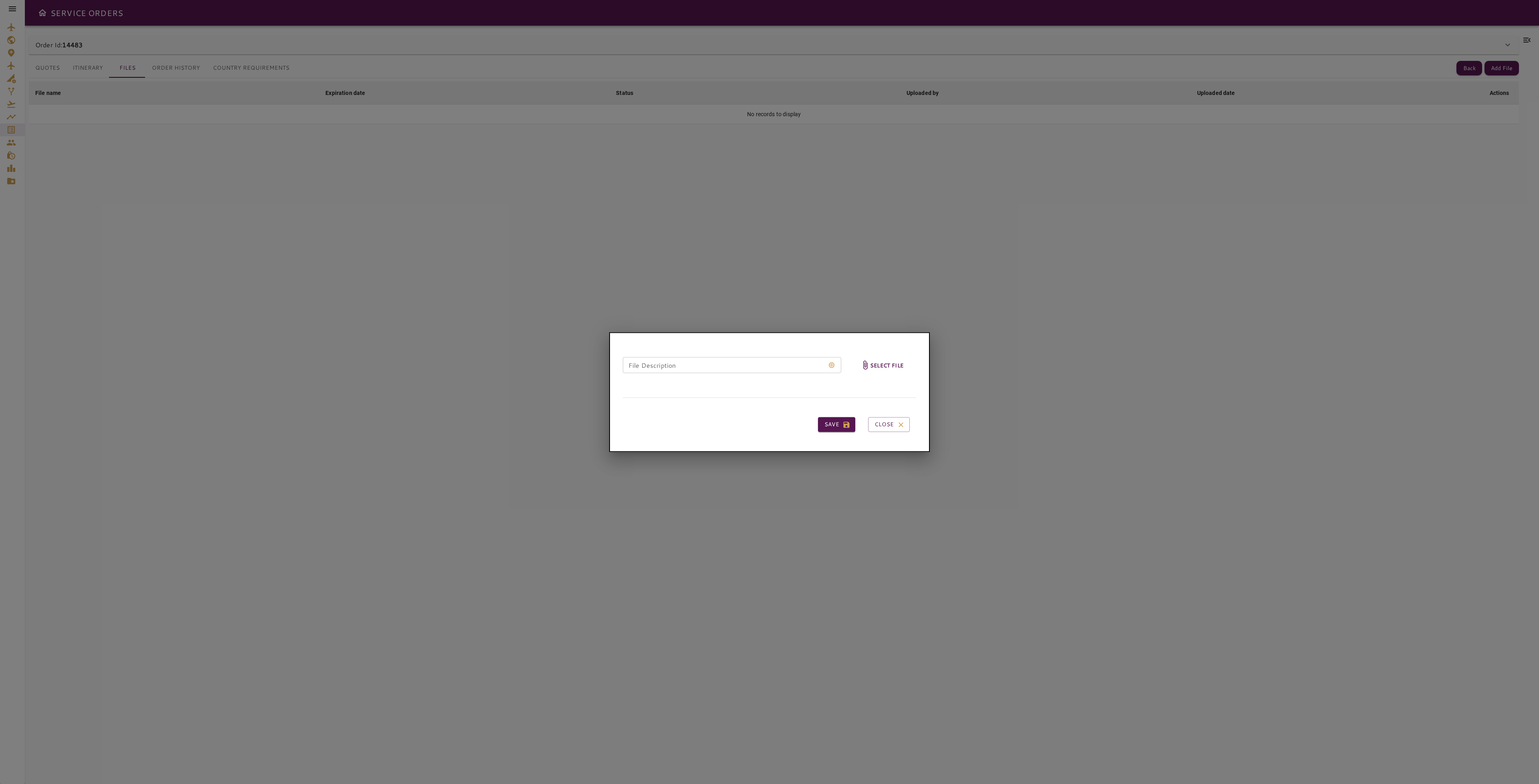
click at [890, 363] on h6 "Select file" at bounding box center [887, 365] width 33 height 9
click at [0, 0] on input "Select file" at bounding box center [0, 0] width 0 height 0
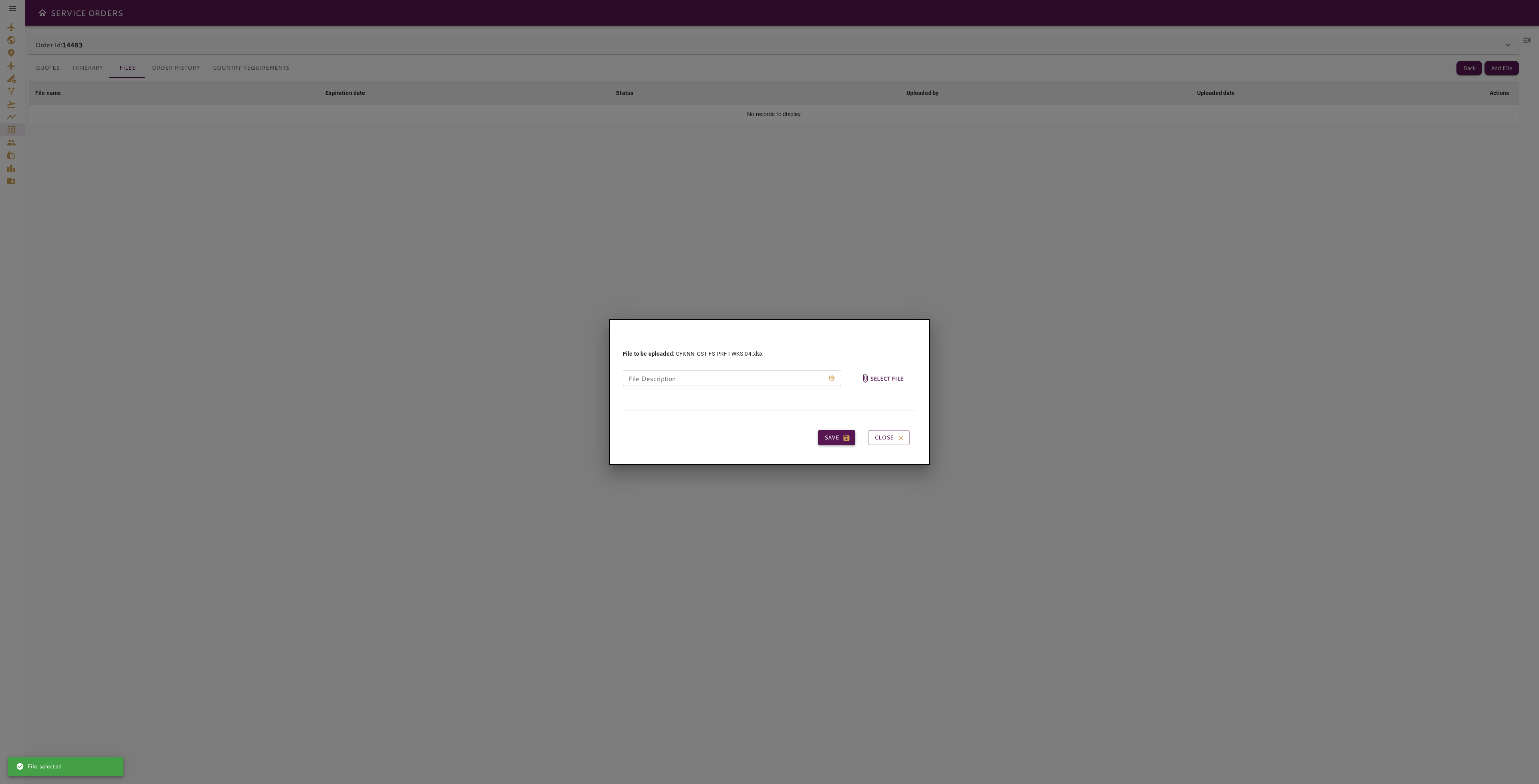
click at [829, 436] on button "Save" at bounding box center [836, 437] width 37 height 15
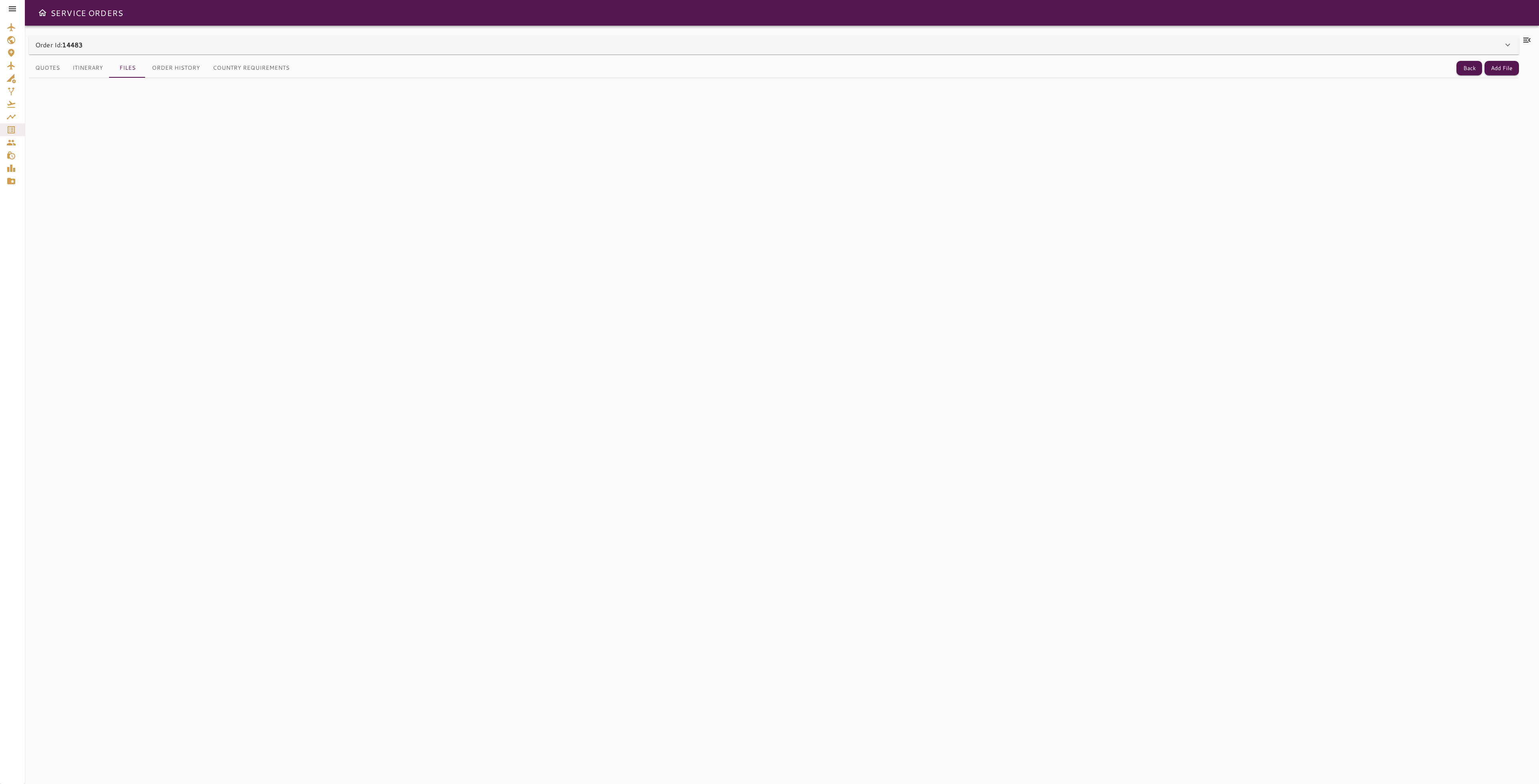
drag, startPoint x: 803, startPoint y: 321, endPoint x: 806, endPoint y: 308, distance: 13.3
drag, startPoint x: 806, startPoint y: 308, endPoint x: 370, endPoint y: 179, distance: 454.7
click at [370, 180] on div "File name arrow_downward Expiration date arrow_downward Status arrow_downward U…" at bounding box center [774, 426] width 1490 height 696
click at [171, 72] on button "Order History" at bounding box center [176, 68] width 61 height 19
click at [124, 69] on button "Files" at bounding box center [127, 68] width 36 height 19
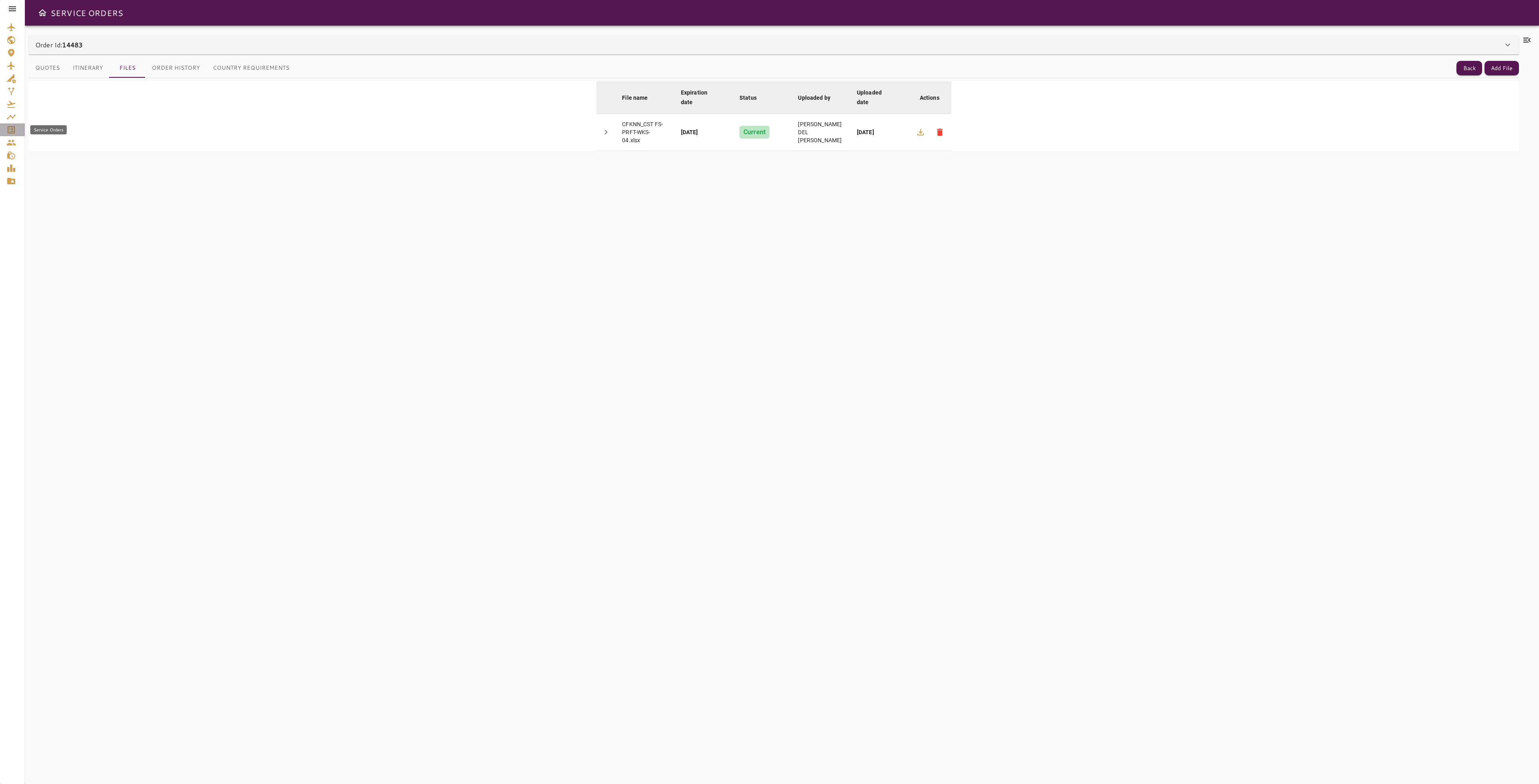
click at [8, 133] on icon "Service Orders" at bounding box center [11, 130] width 7 height 7
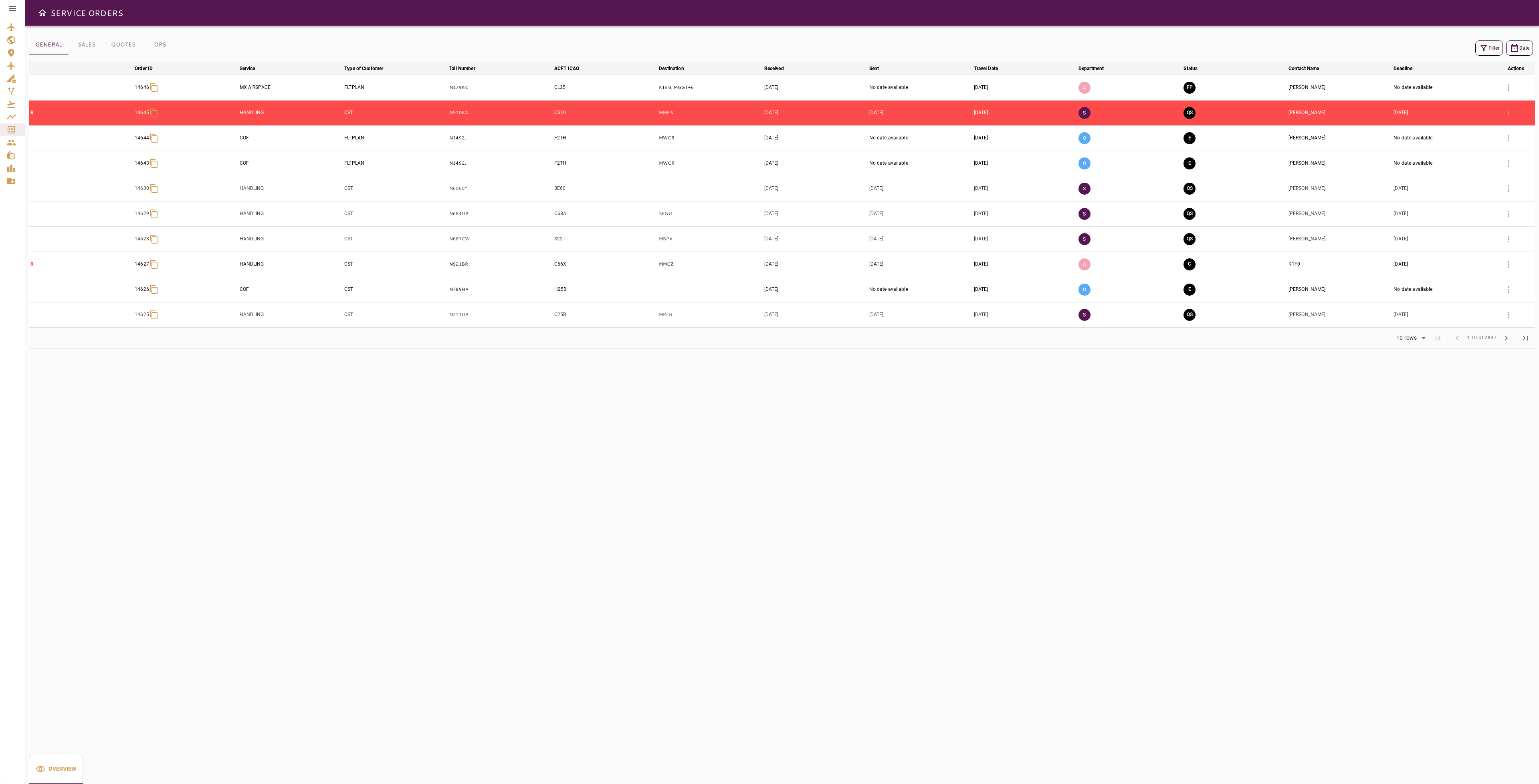
click at [1485, 47] on icon "button" at bounding box center [1483, 48] width 10 height 10
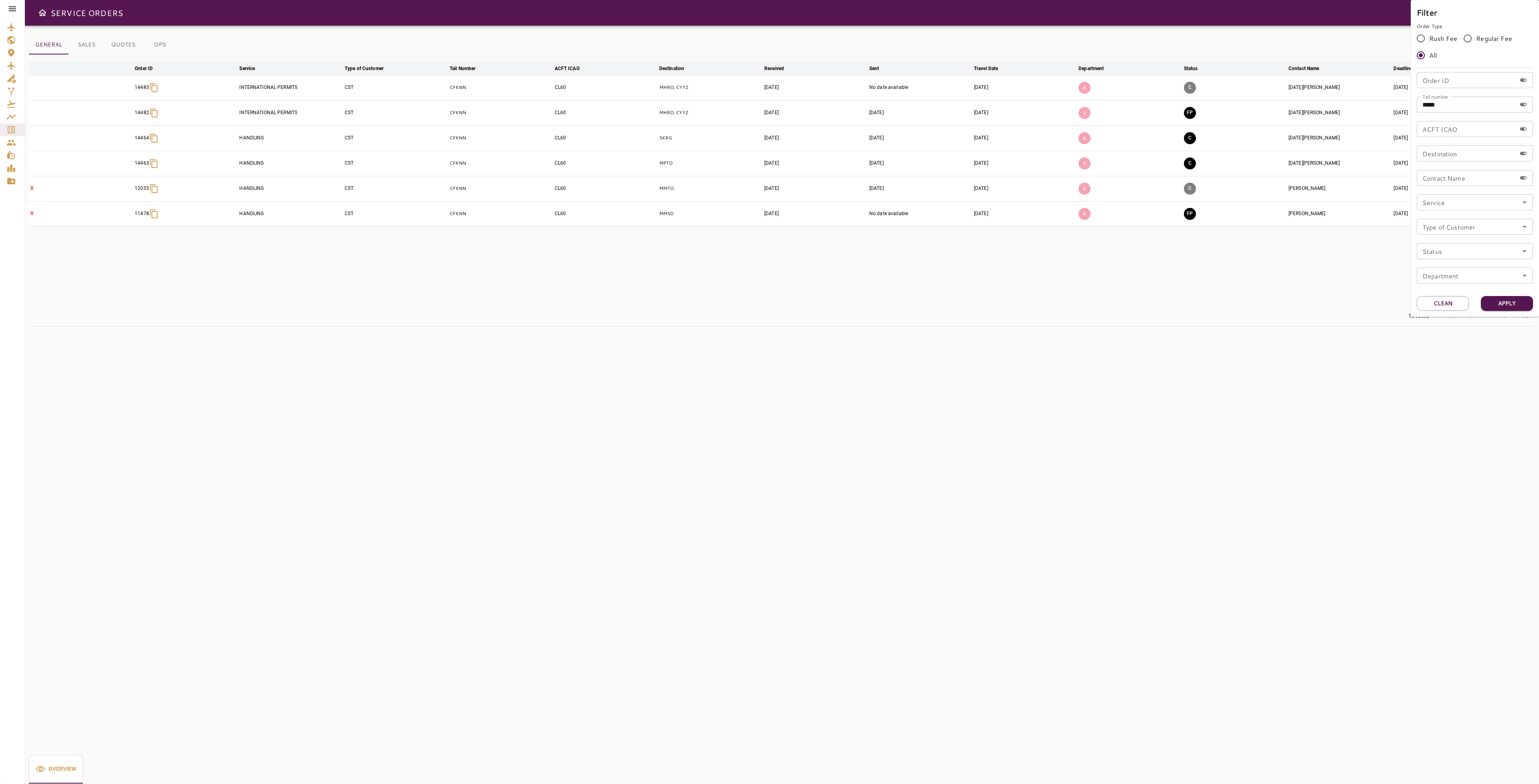
click at [1286, 285] on div at bounding box center [770, 392] width 1539 height 784
click at [1508, 84] on icon "button" at bounding box center [1509, 88] width 10 height 10
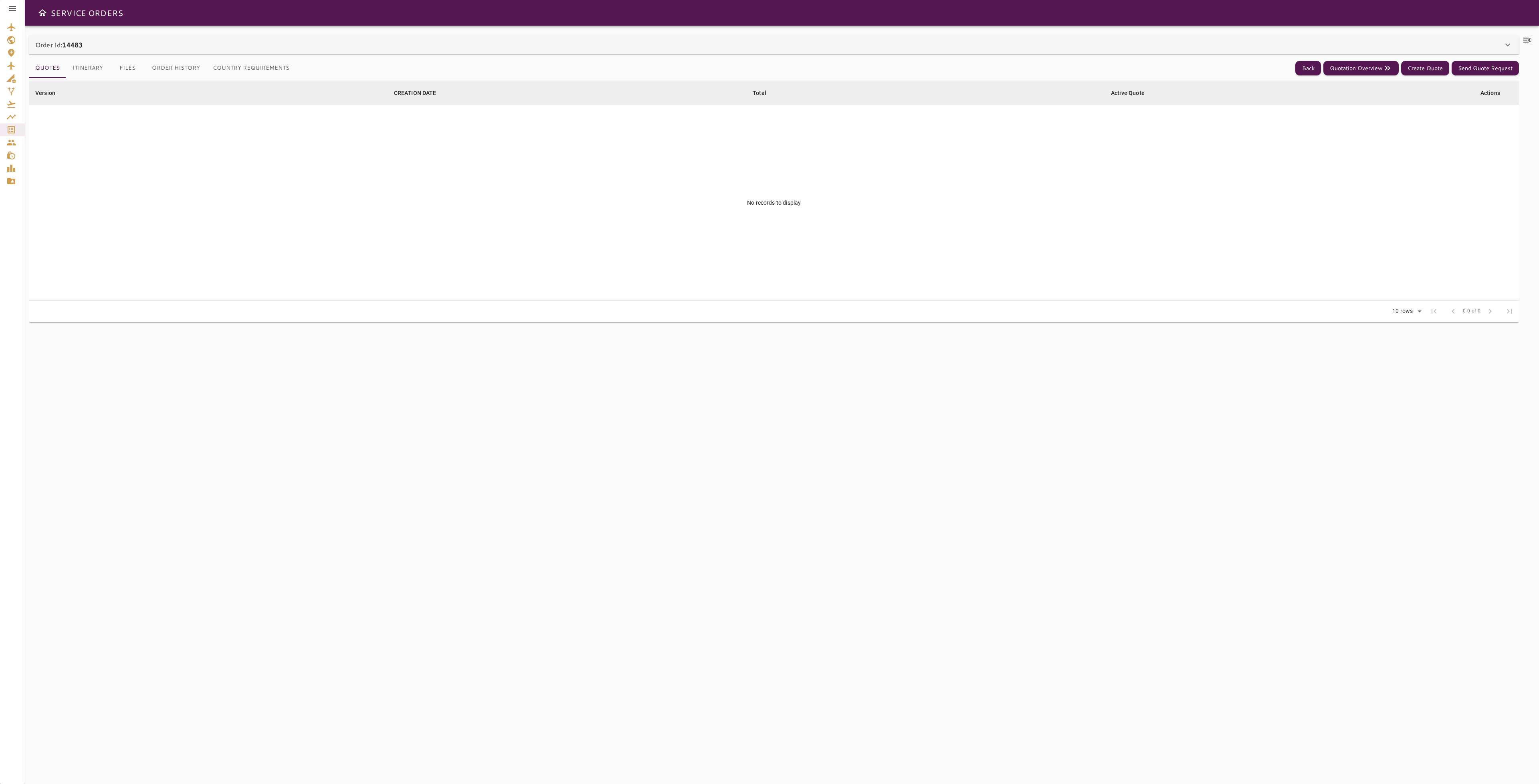
click at [128, 51] on div "Order Id: 14483" at bounding box center [774, 45] width 1490 height 19
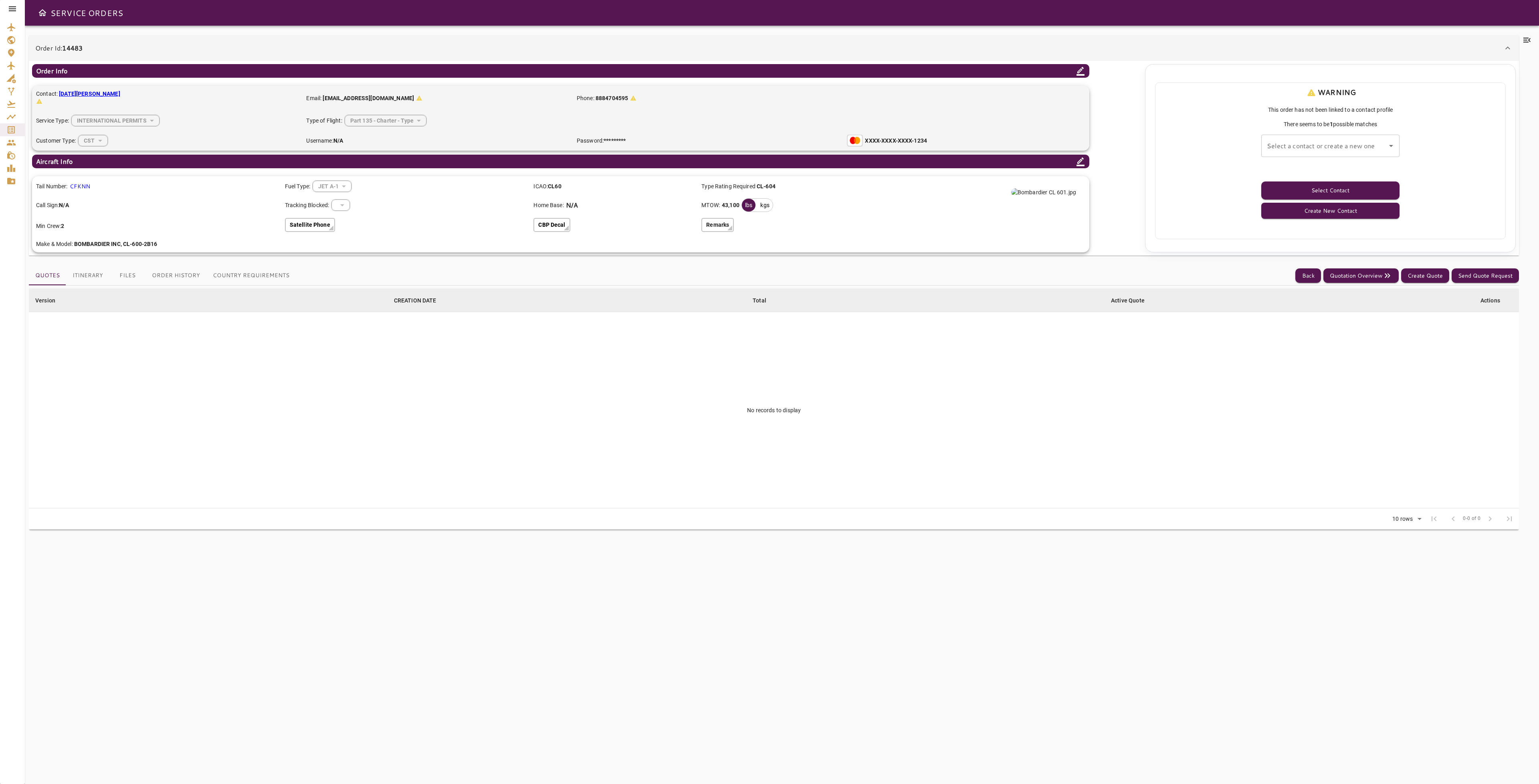
click at [1503, 41] on div "Order Id: 14483" at bounding box center [774, 48] width 1490 height 26
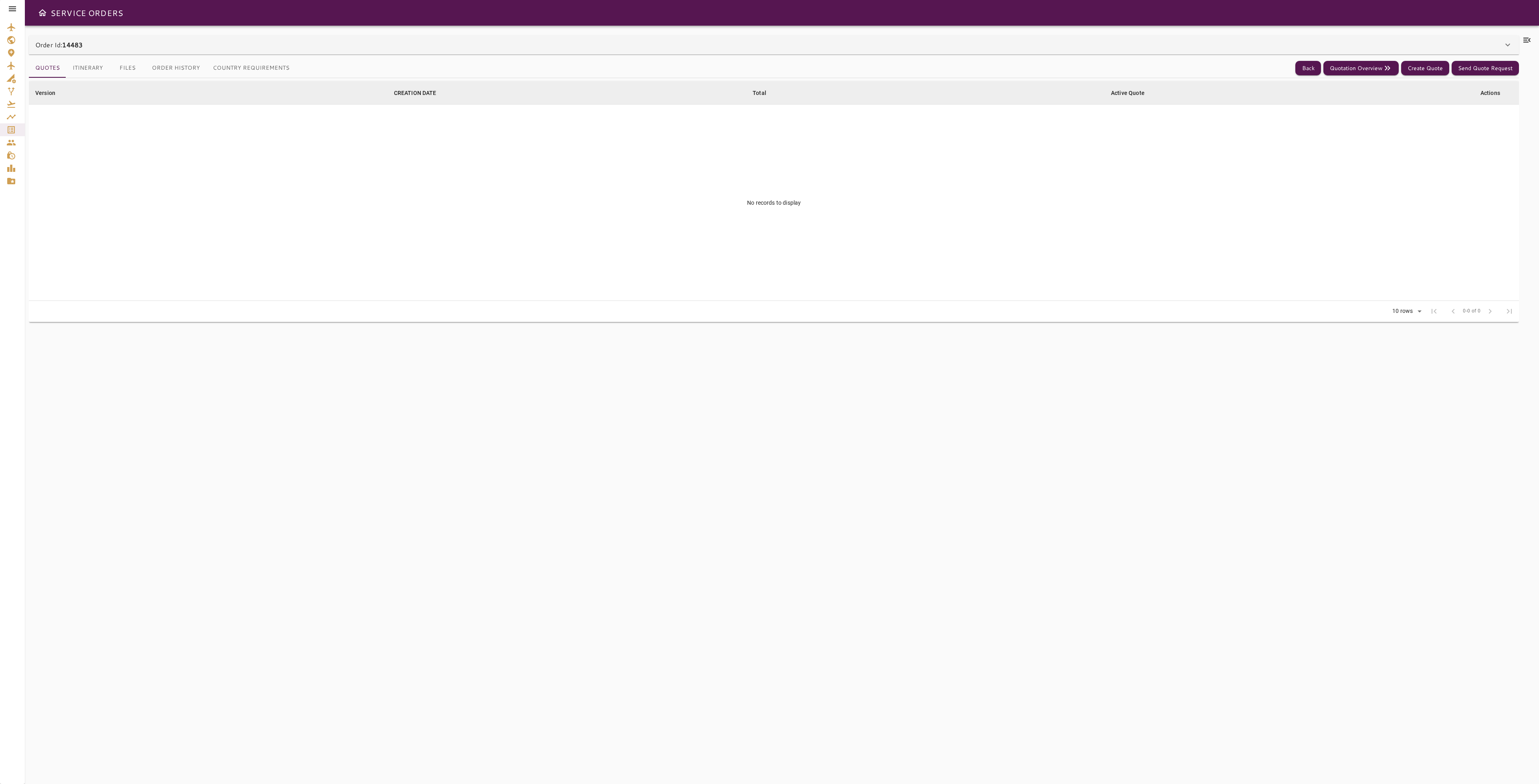
click at [124, 69] on button "Files" at bounding box center [127, 68] width 36 height 19
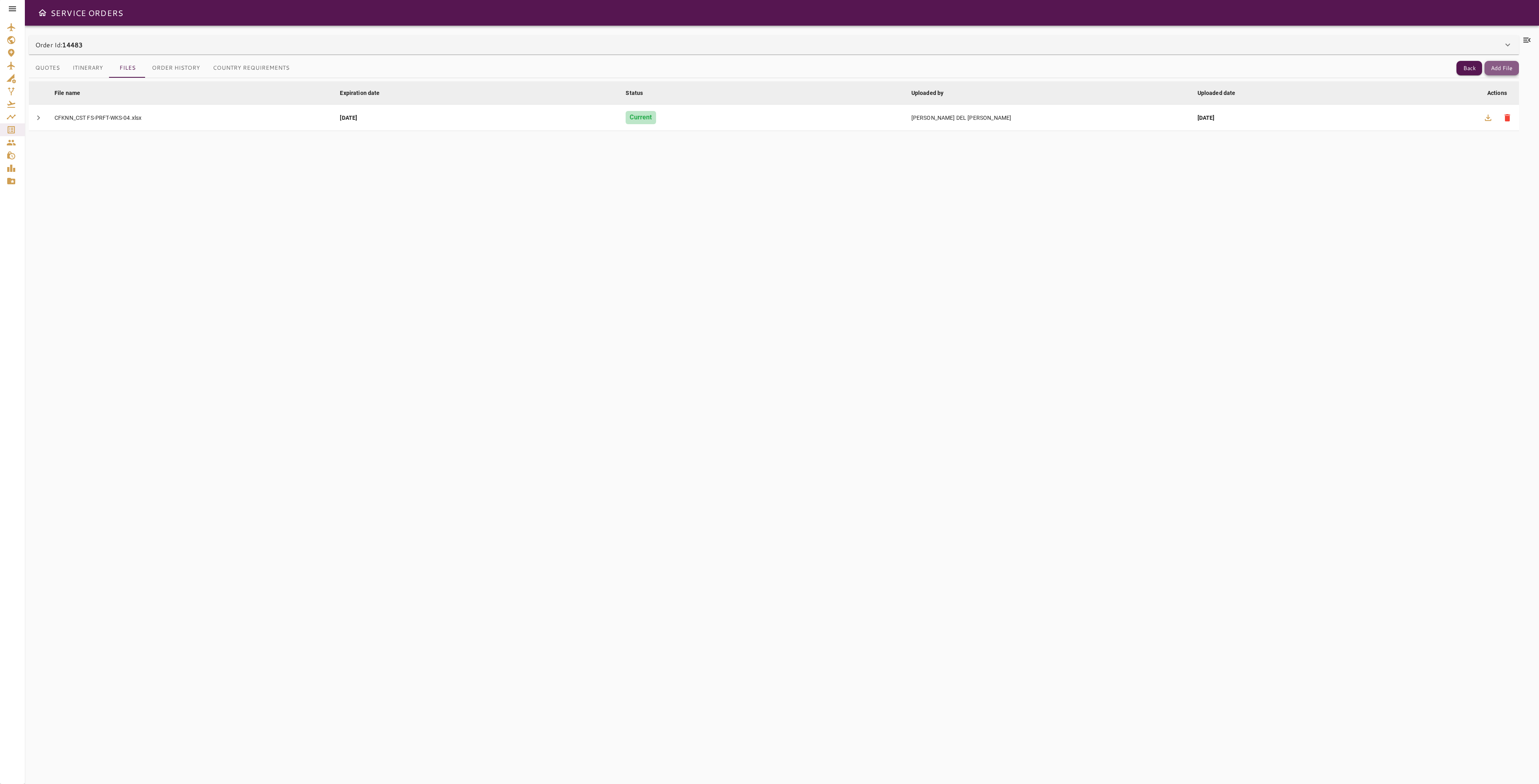
click at [1498, 65] on button "Add File" at bounding box center [1502, 68] width 35 height 15
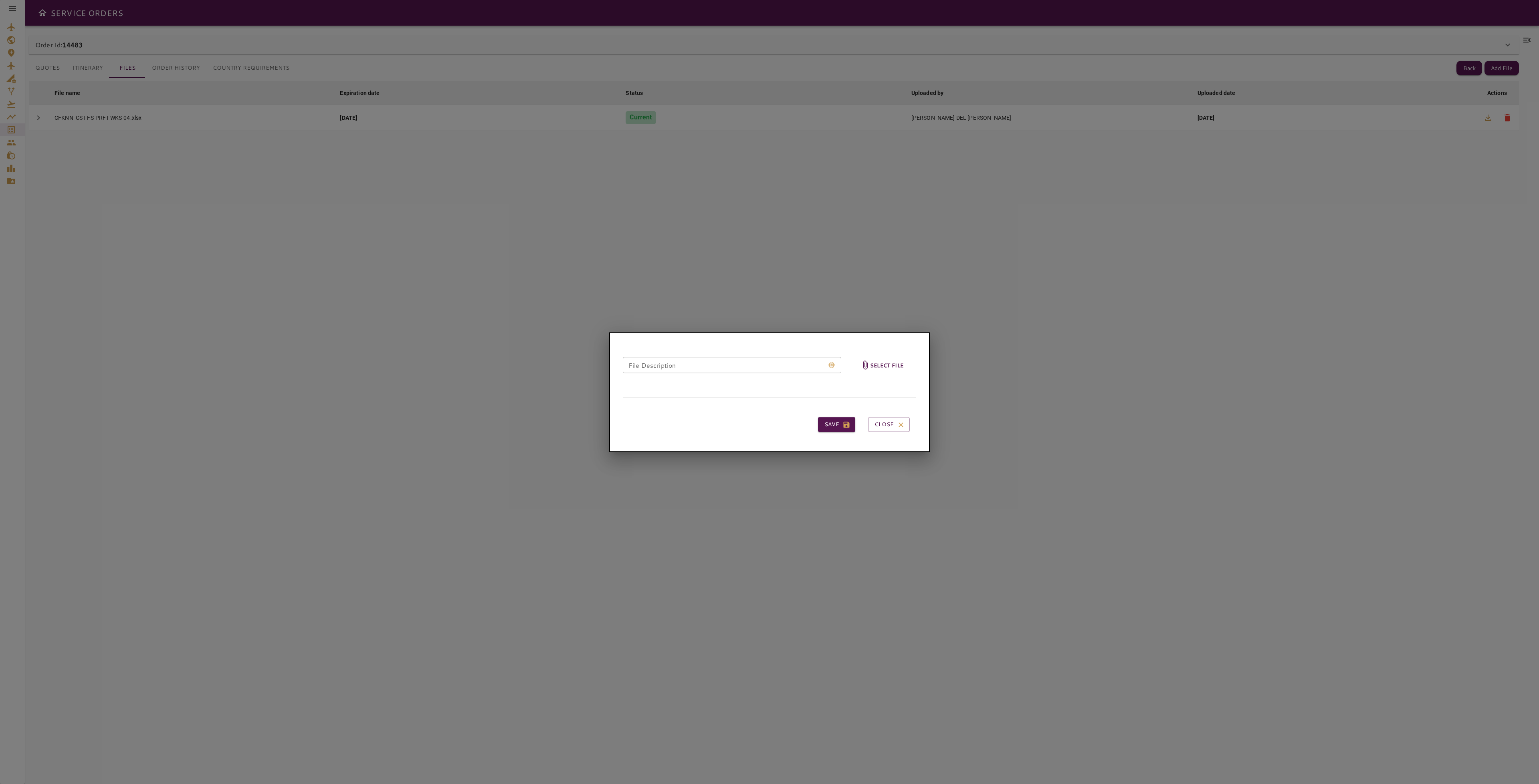
click at [880, 363] on h6 "Select file" at bounding box center [887, 365] width 33 height 9
click at [0, 0] on input "Select file" at bounding box center [0, 0] width 0 height 0
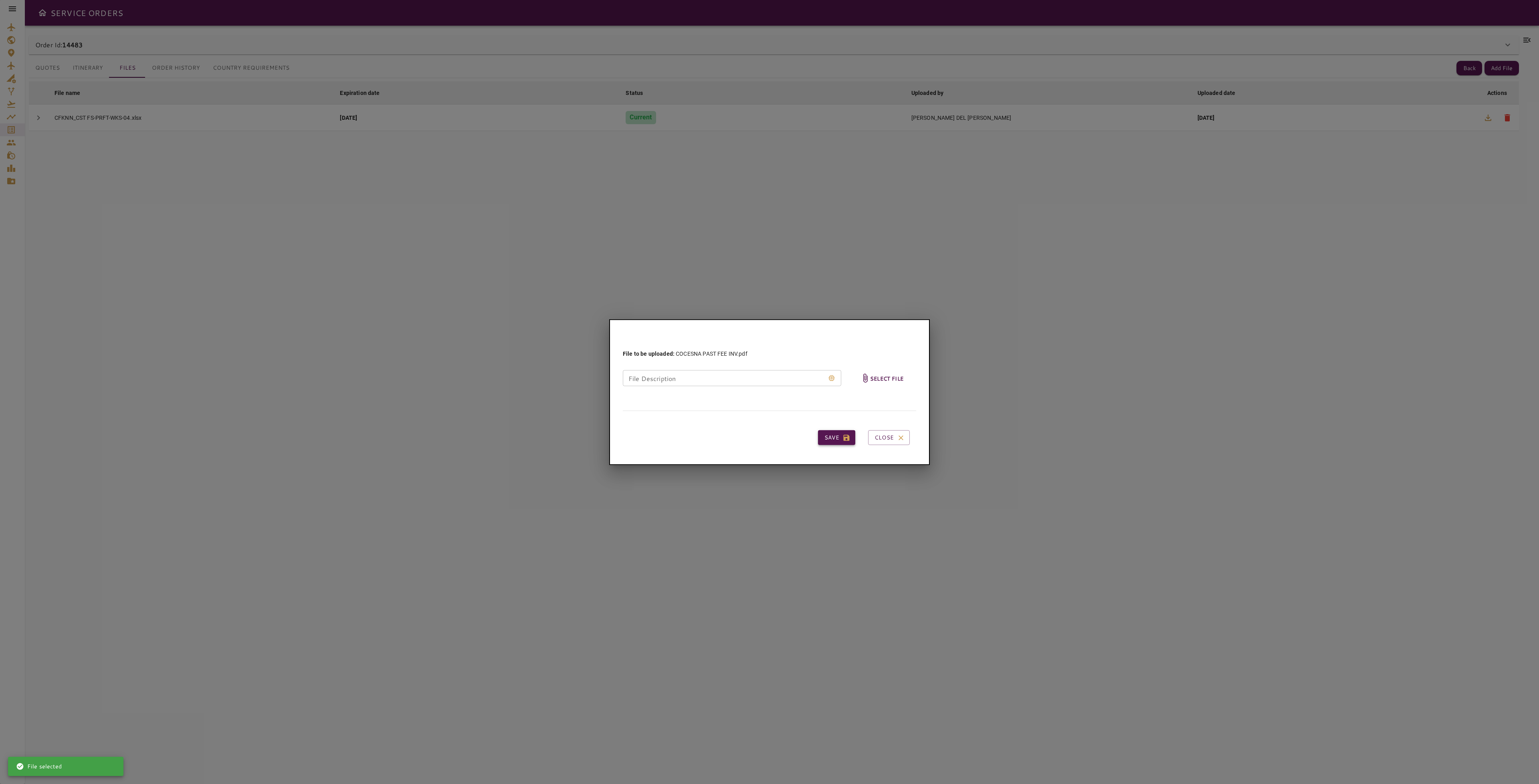
click at [835, 435] on button "Save" at bounding box center [836, 437] width 37 height 15
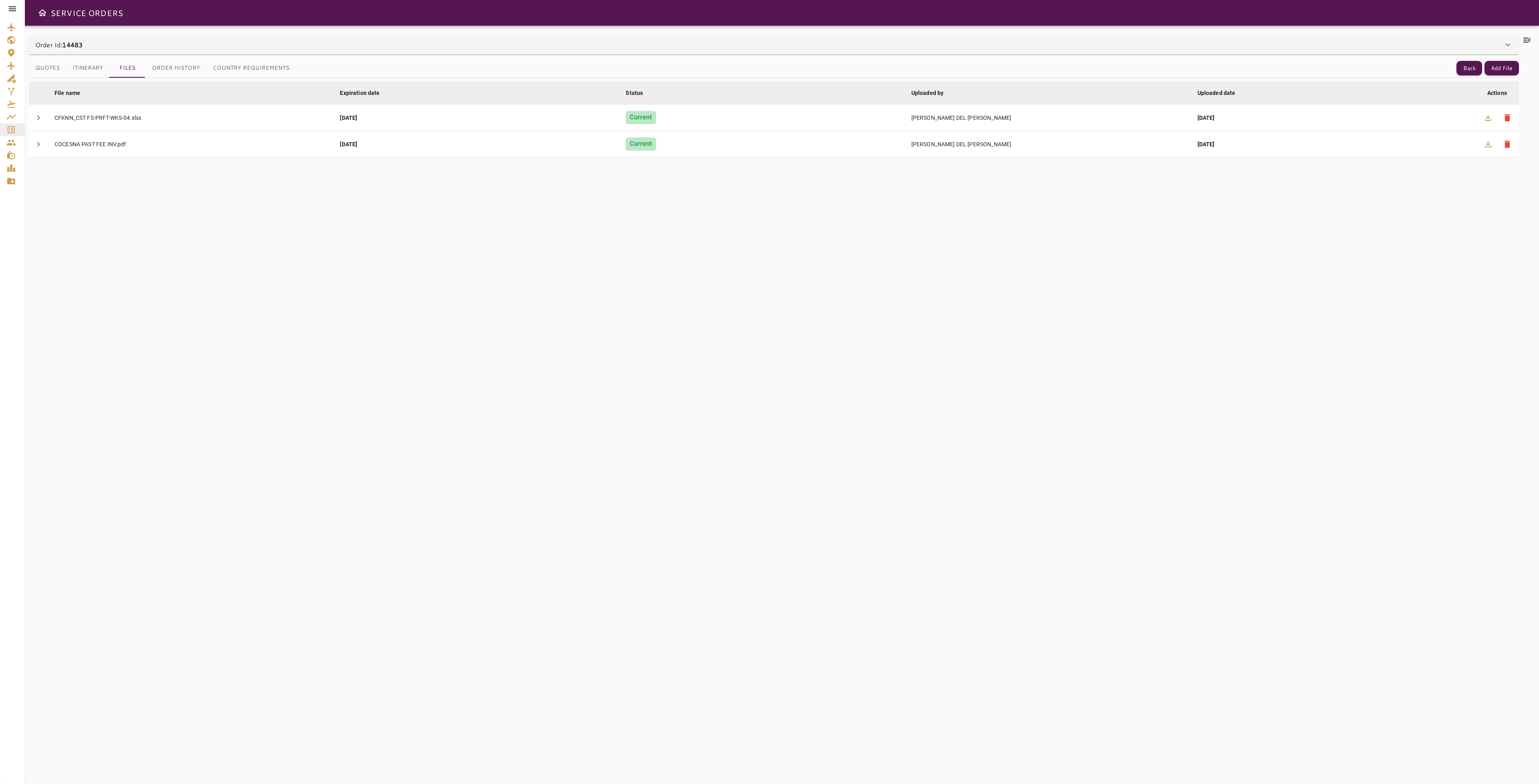
click at [1161, 214] on div "File name arrow_downward Expiration date arrow_downward Status arrow_downward U…" at bounding box center [774, 426] width 1490 height 696
